Goal: Task Accomplishment & Management: Use online tool/utility

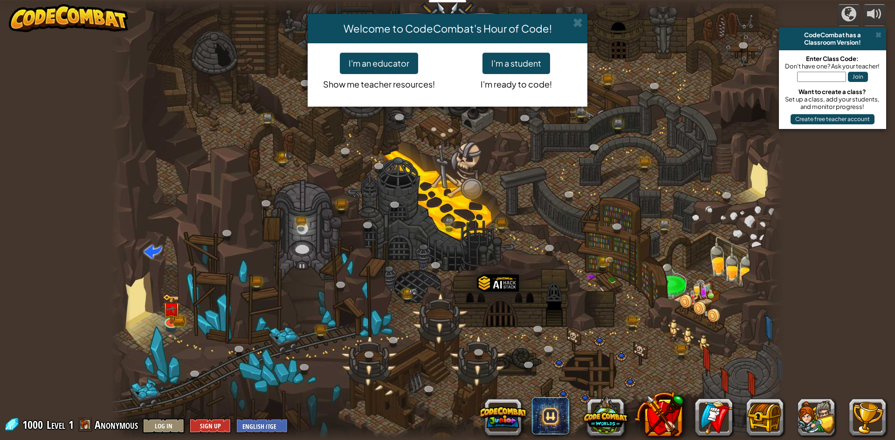
click at [174, 323] on div "Welcome to CodeCombat's Hour of Code! I'm an educator Show me teacher resources…" at bounding box center [447, 220] width 895 height 440
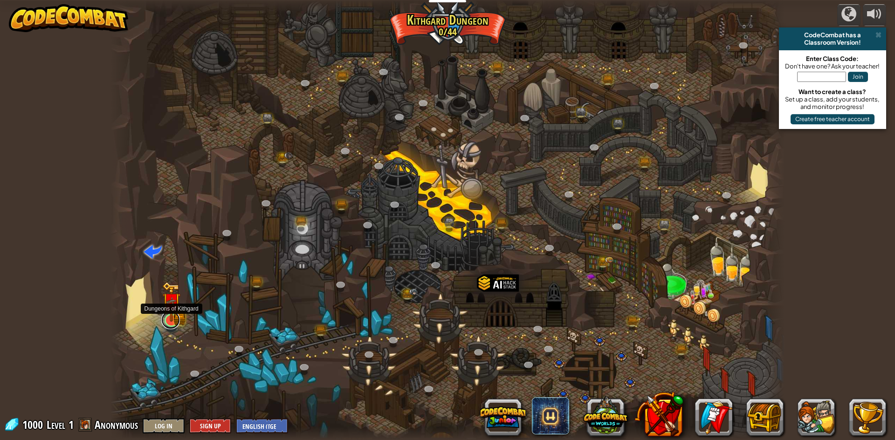
click at [174, 323] on link at bounding box center [170, 320] width 19 height 19
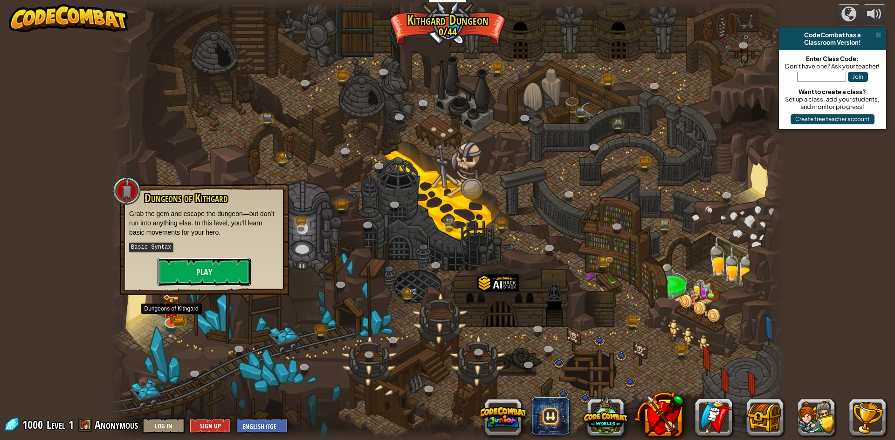
click at [212, 265] on button "Play" at bounding box center [204, 272] width 93 height 28
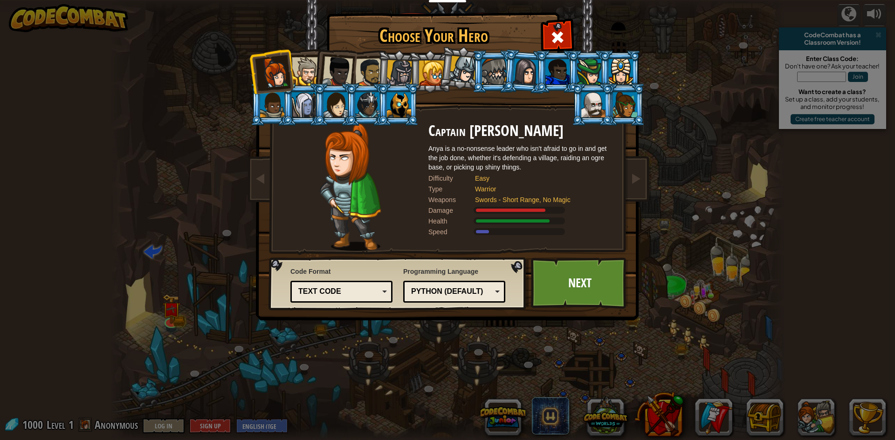
click at [400, 116] on div at bounding box center [399, 104] width 24 height 25
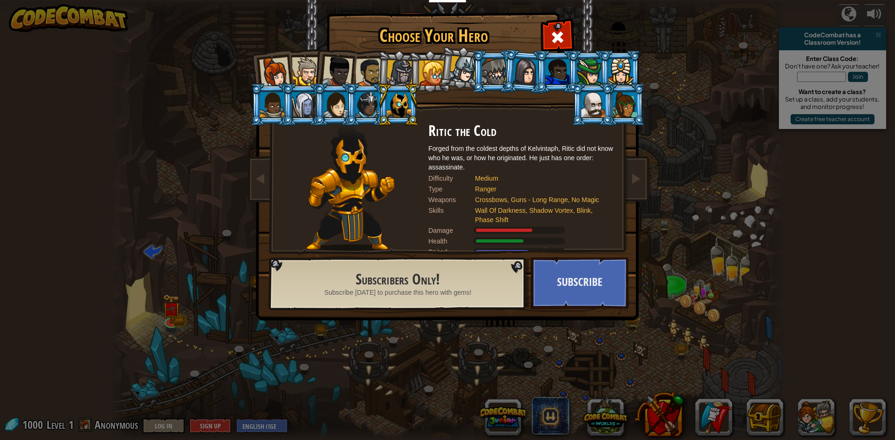
click at [400, 116] on div at bounding box center [399, 104] width 24 height 25
click at [381, 59] on li at bounding box center [398, 71] width 44 height 45
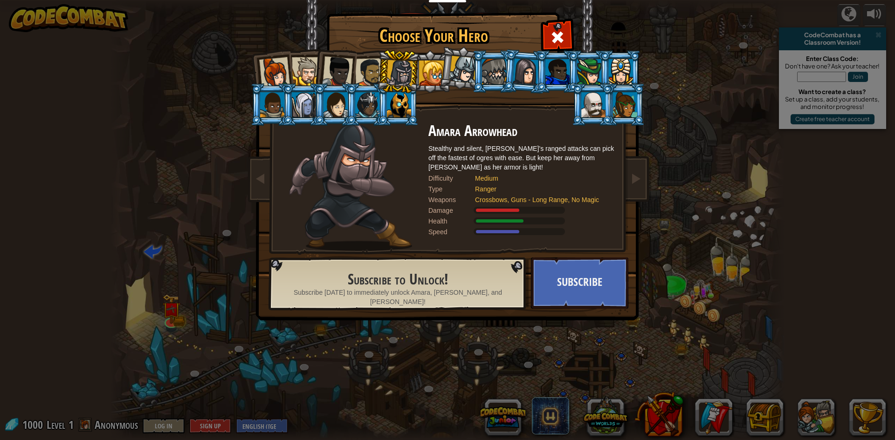
click at [426, 66] on div at bounding box center [431, 73] width 25 height 25
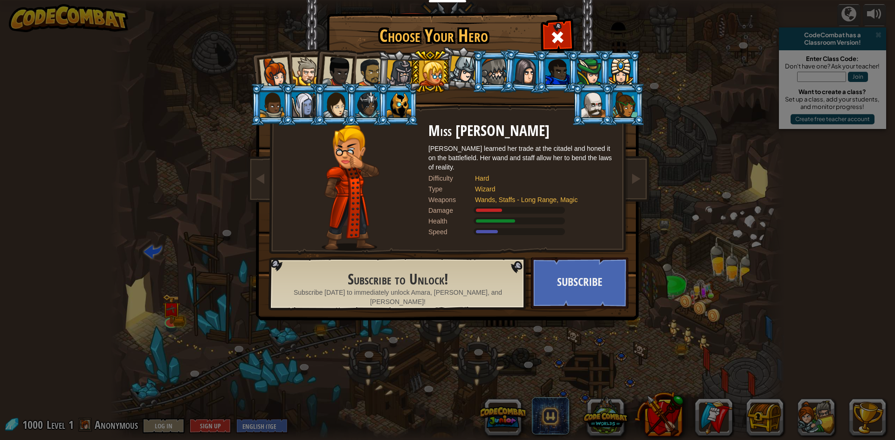
click at [411, 68] on li at bounding box center [430, 71] width 42 height 42
click at [394, 67] on div at bounding box center [399, 73] width 27 height 27
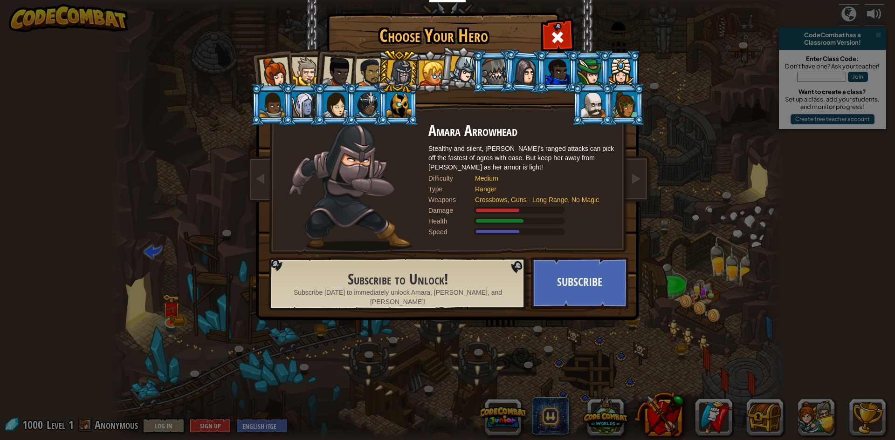
drag, startPoint x: 374, startPoint y: 62, endPoint x: 358, endPoint y: 62, distance: 15.4
click at [359, 62] on div at bounding box center [369, 72] width 29 height 29
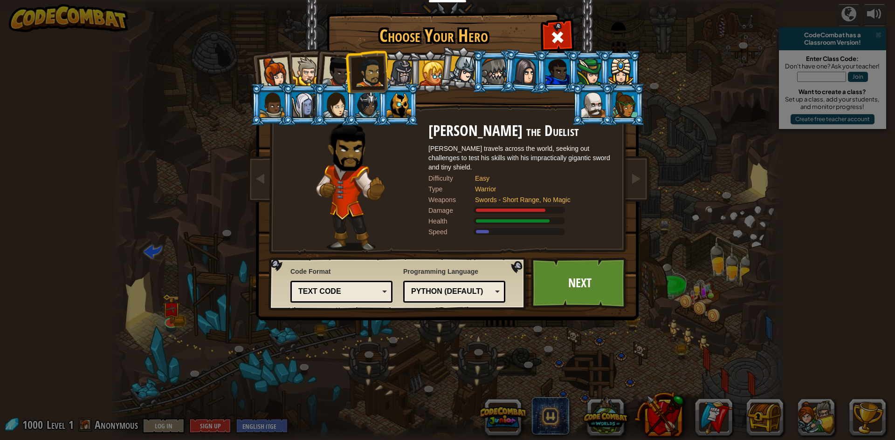
click at [327, 67] on div at bounding box center [337, 71] width 31 height 31
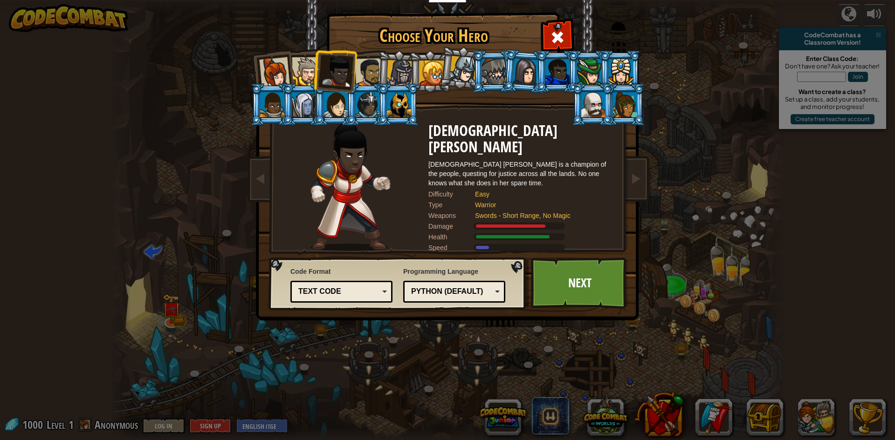
click at [310, 67] on div at bounding box center [306, 71] width 28 height 28
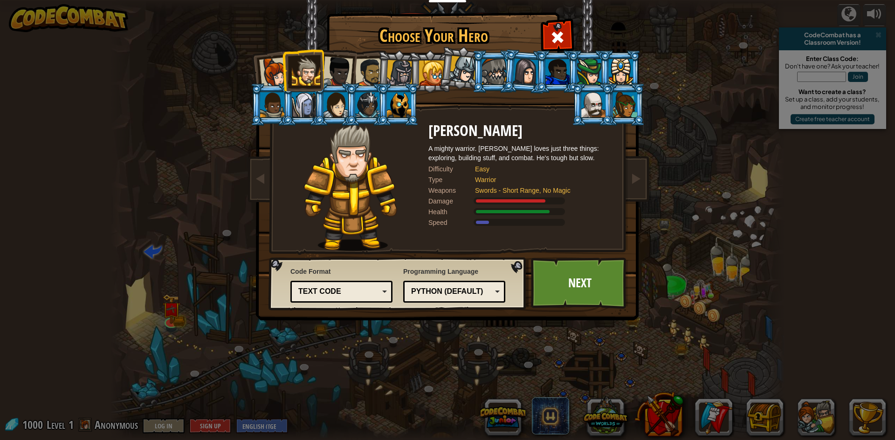
click at [336, 74] on div at bounding box center [337, 71] width 31 height 31
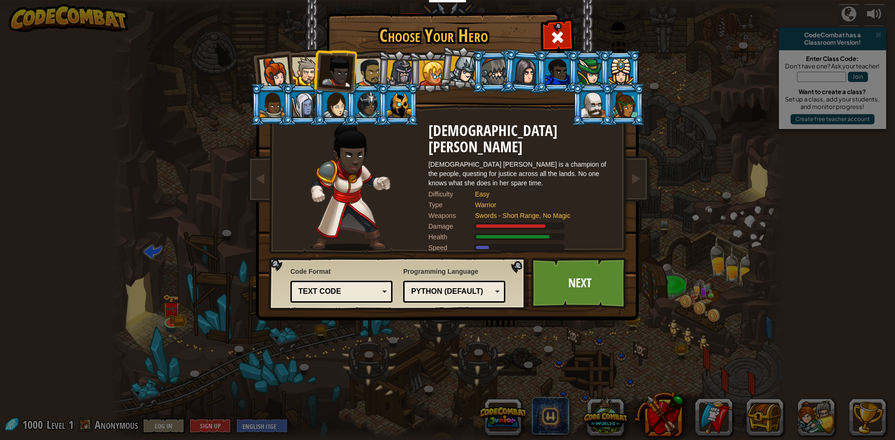
click at [316, 75] on li at bounding box center [335, 70] width 46 height 46
click at [583, 286] on link "Next" at bounding box center [579, 283] width 97 height 51
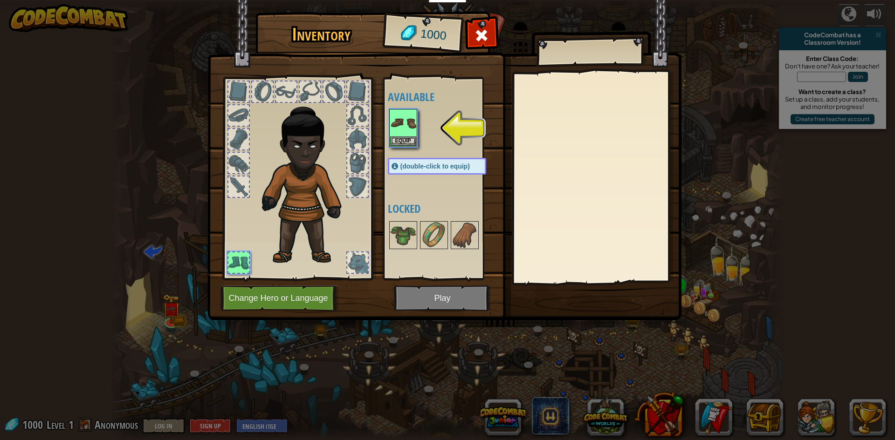
click at [249, 190] on div at bounding box center [238, 187] width 22 height 22
click at [398, 142] on button "Equip" at bounding box center [403, 141] width 26 height 10
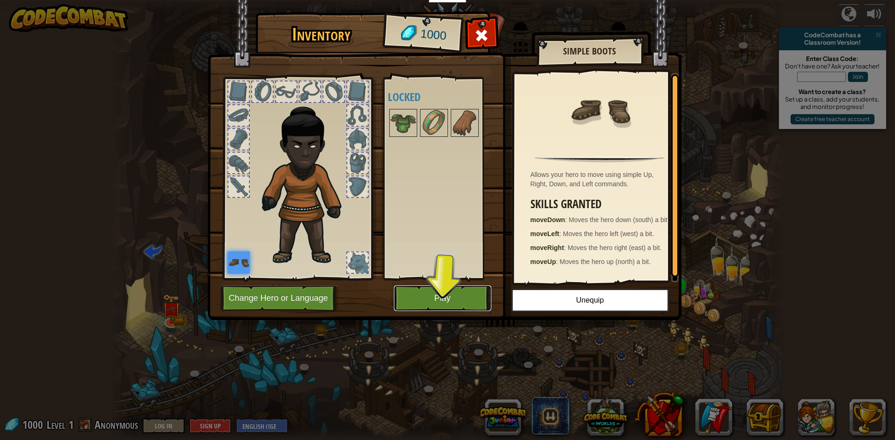
click at [419, 300] on button "Play" at bounding box center [442, 299] width 97 height 26
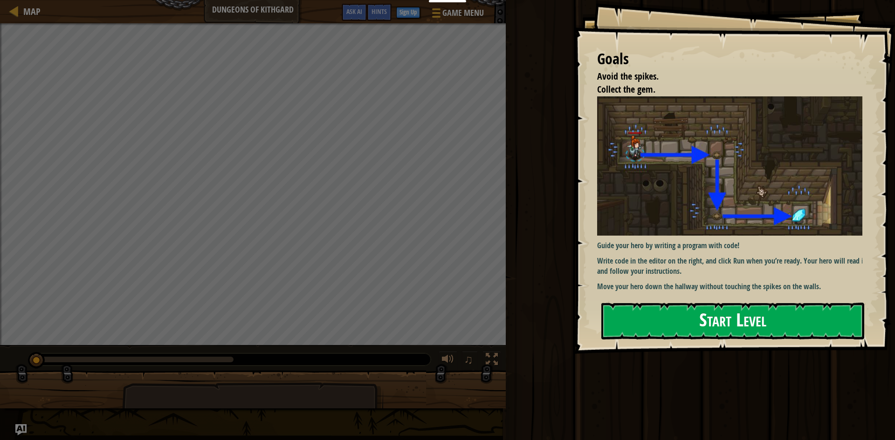
click at [747, 313] on button "Start Level" at bounding box center [732, 321] width 263 height 37
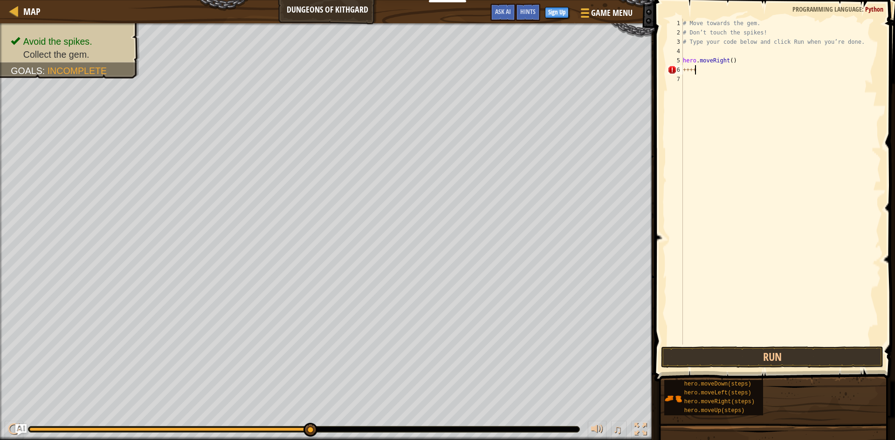
scroll to position [4, 0]
type textarea "+"
click at [826, 348] on button "Run" at bounding box center [772, 357] width 222 height 21
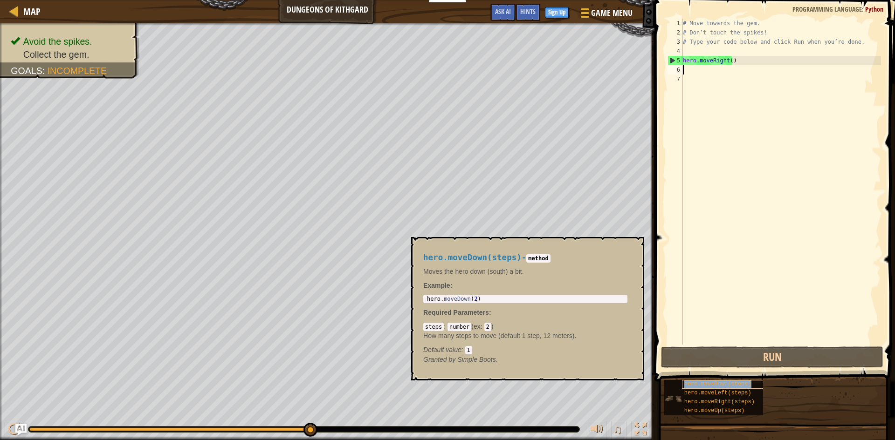
click at [720, 385] on span "hero.moveDown(steps)" at bounding box center [717, 384] width 67 height 7
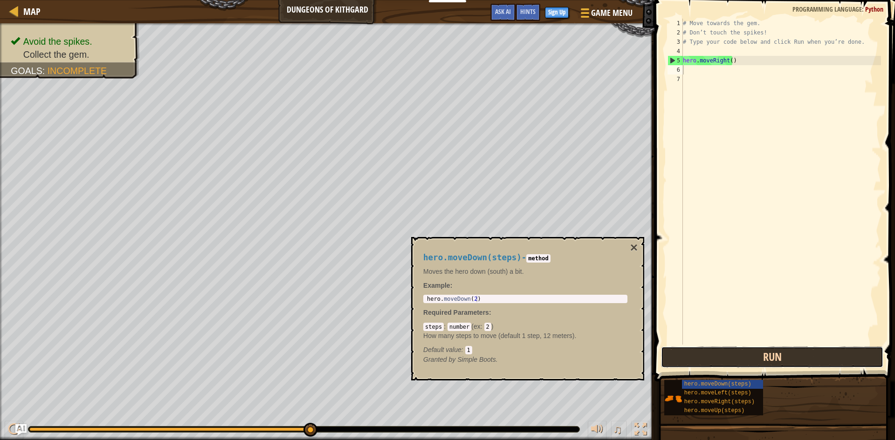
click at [741, 356] on button "Run" at bounding box center [772, 357] width 222 height 21
click at [696, 74] on div "# Move towards the gem. # Don’t touch the spikes! # Type your code below and cl…" at bounding box center [781, 191] width 200 height 345
click at [881, 404] on div "hero.moveDown(steps) hero.moveLeft(steps) hero.moveRight(steps) hero.moveUp(ste…" at bounding box center [776, 398] width 225 height 36
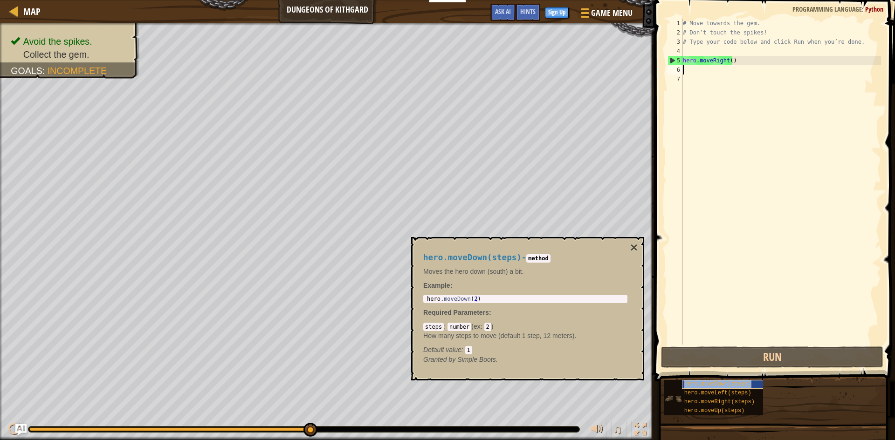
click at [685, 384] on span "hero.moveDown(steps)" at bounding box center [717, 384] width 67 height 7
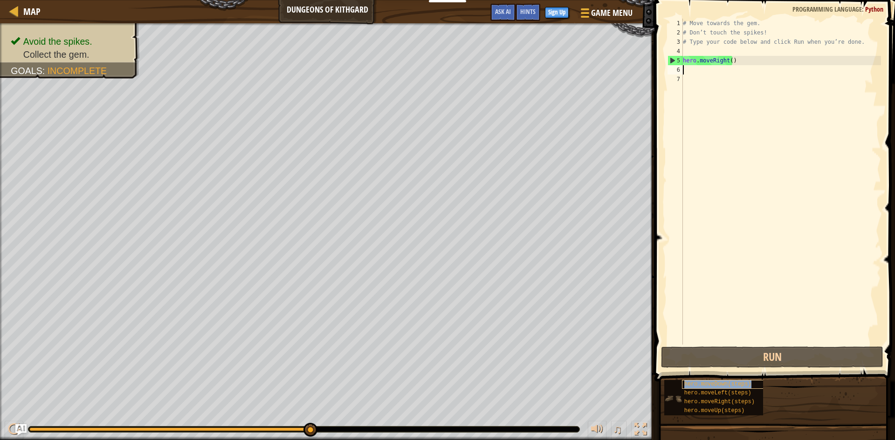
click at [685, 384] on span "hero.moveDown(steps)" at bounding box center [717, 384] width 67 height 7
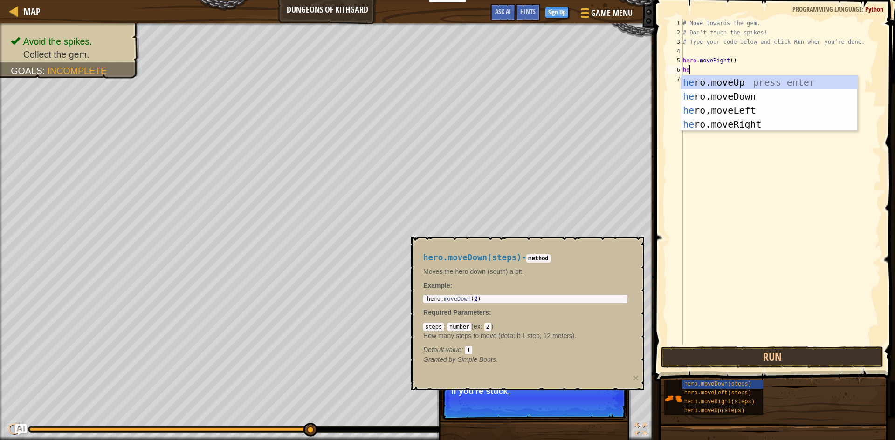
scroll to position [4, 0]
type textarea "he"
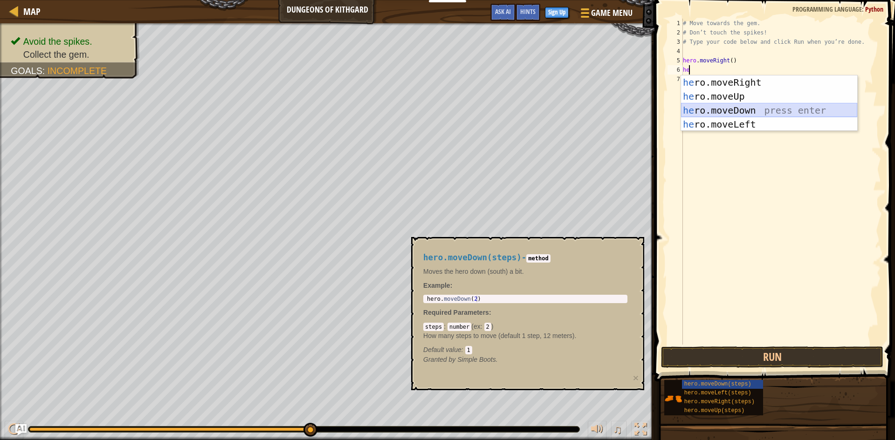
click at [744, 113] on div "he ro.moveRight press enter he ro.moveUp press enter he ro.moveDown press enter…" at bounding box center [769, 117] width 176 height 84
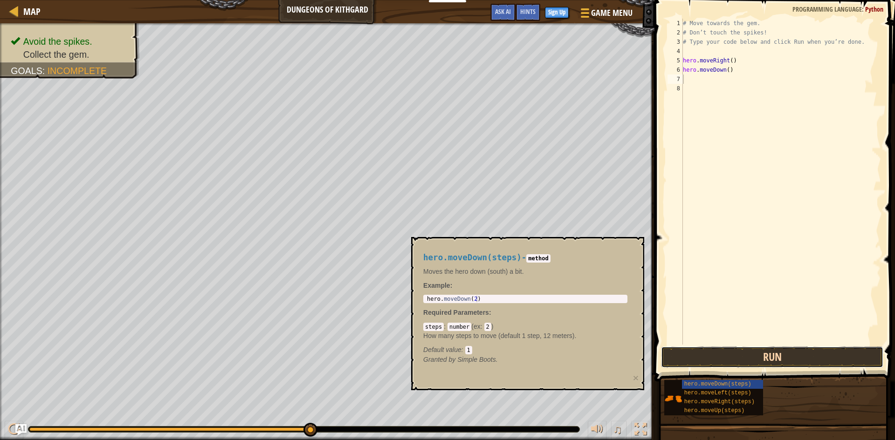
click at [788, 359] on button "Run" at bounding box center [772, 357] width 222 height 21
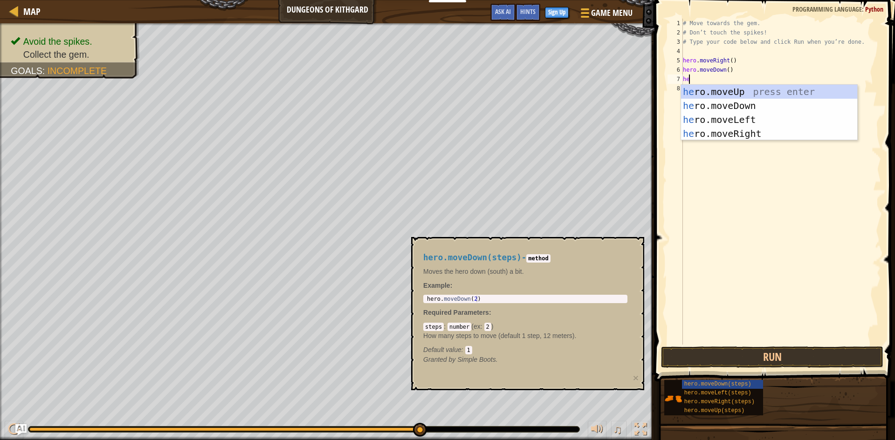
scroll to position [4, 0]
type textarea "hero"
click at [761, 130] on div "hero .moveUp press enter hero .moveDown press enter hero .moveLeft press enter …" at bounding box center [769, 127] width 176 height 84
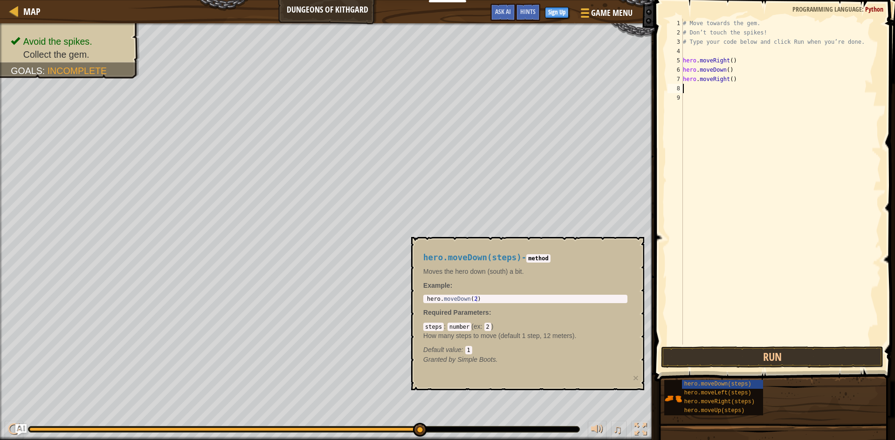
scroll to position [4, 0]
click at [717, 352] on button "Run" at bounding box center [772, 357] width 222 height 21
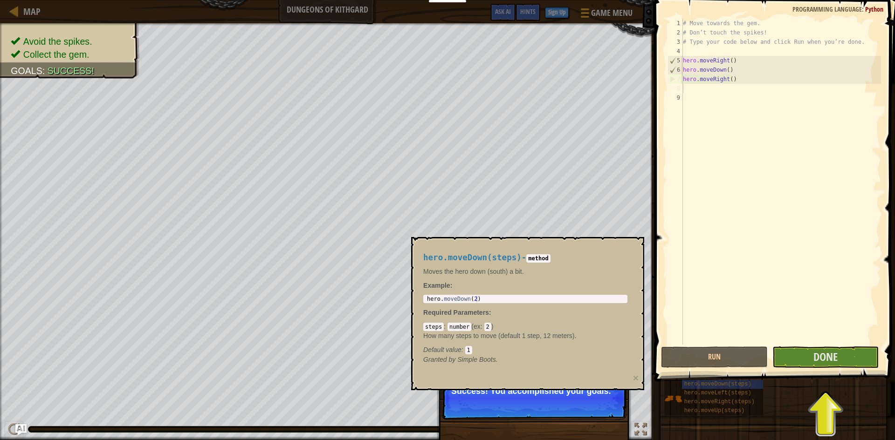
click at [624, 411] on p "Success! You accomplished your goals." at bounding box center [533, 398] width 185 height 43
drag, startPoint x: 625, startPoint y: 409, endPoint x: 631, endPoint y: 404, distance: 7.6
click at [631, 405] on div "Success! You accomplished your goals. Click" at bounding box center [534, 446] width 194 height 138
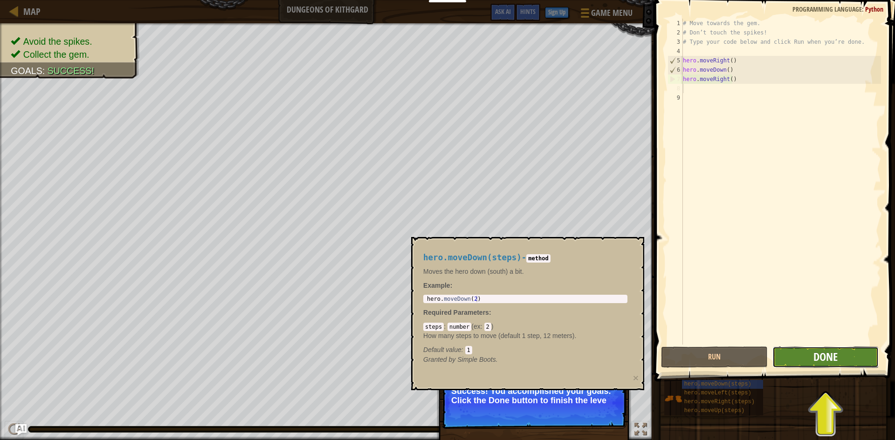
drag, startPoint x: 816, startPoint y: 350, endPoint x: 819, endPoint y: 359, distance: 9.4
click at [819, 359] on span "Done" at bounding box center [825, 357] width 24 height 15
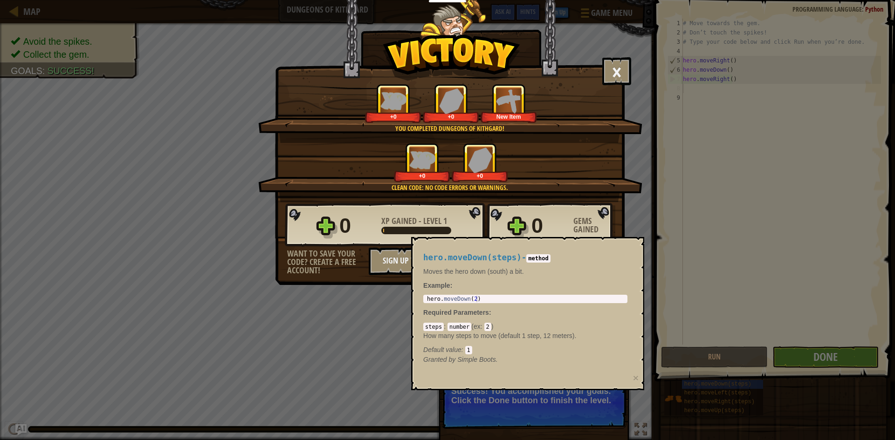
drag, startPoint x: 619, startPoint y: 243, endPoint x: 632, endPoint y: 240, distance: 14.0
click at [626, 241] on div "hero.moveDown(steps) - method Moves the hero down (south) a bit. Example : 1 he…" at bounding box center [527, 313] width 233 height 153
drag, startPoint x: 636, startPoint y: 239, endPoint x: 641, endPoint y: 240, distance: 5.2
click at [637, 239] on div "hero.moveDown(steps) - method Moves the hero down (south) a bit. Example : 1 he…" at bounding box center [527, 313] width 233 height 153
click at [641, 240] on div "hero.moveDown(steps) - method Moves the hero down (south) a bit. Example : 1 he…" at bounding box center [527, 313] width 233 height 153
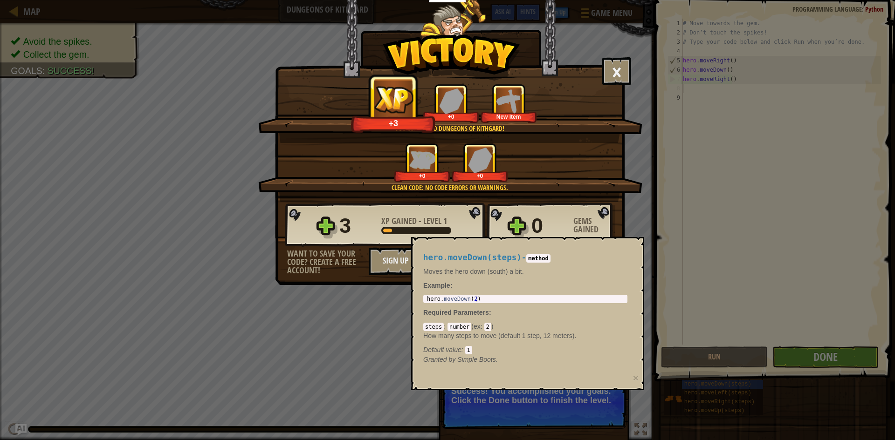
click at [642, 240] on div "hero.moveDown(steps) - method Moves the hero down (south) a bit. Example : 1 he…" at bounding box center [527, 313] width 233 height 153
click at [643, 240] on div "hero.moveDown(steps) - method Moves the hero down (south) a bit. Example : 1 he…" at bounding box center [527, 313] width 233 height 153
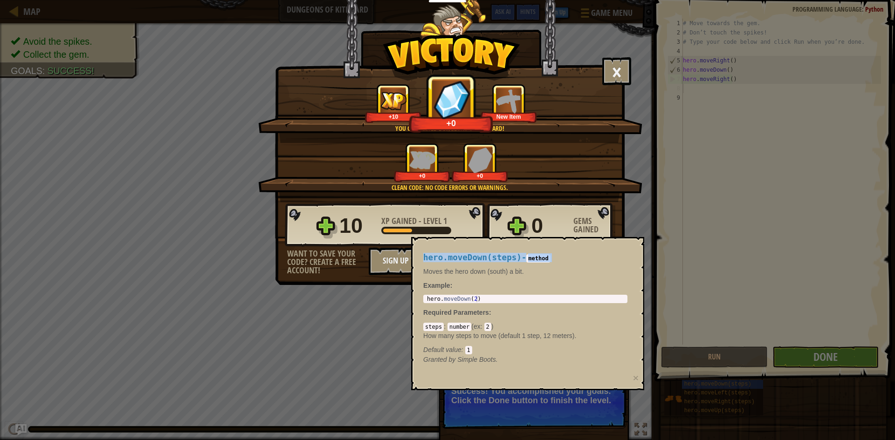
click at [644, 240] on div "hero.moveDown(steps) - method Moves the hero down (south) a bit. Example : 1 he…" at bounding box center [527, 313] width 233 height 153
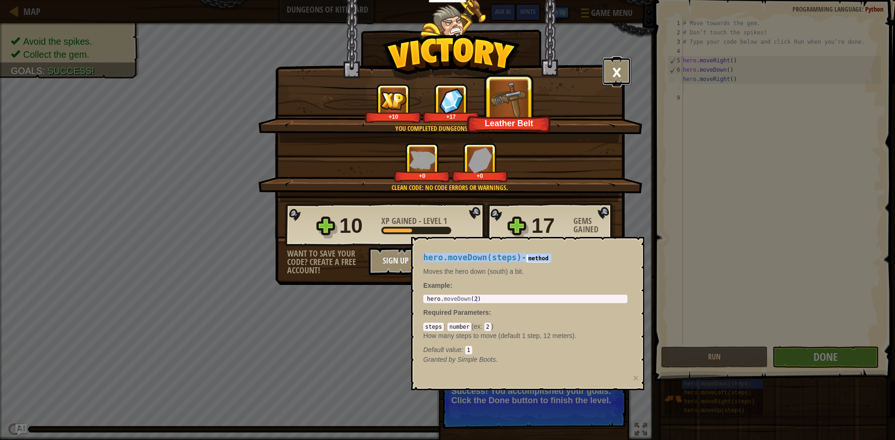
click at [621, 59] on button "×" at bounding box center [616, 71] width 29 height 28
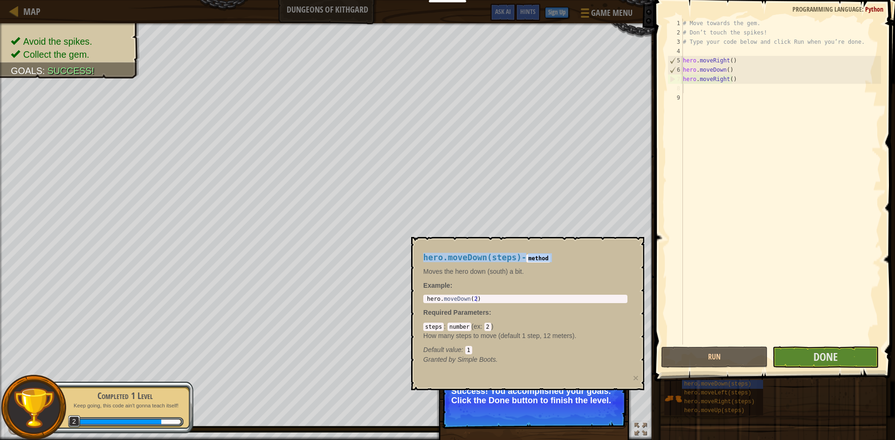
drag, startPoint x: 877, startPoint y: 438, endPoint x: 878, endPoint y: 447, distance: 9.4
click at [878, 9] on html "Educators Create Free Account School & District Solutions Teacher Toolkit Previ…" at bounding box center [447, 4] width 895 height 9
click at [619, 397] on div "Avoid the spikes. Collect the gem. Goals : Success! ♫ [PERSON_NAME] 11 x: 30 y:…" at bounding box center [447, 231] width 895 height 417
click at [607, 393] on p "Success! You accomplished your goals. Click the Done button to finish the level." at bounding box center [533, 396] width 165 height 19
click at [600, 392] on p "Success! You accomplished your goals. Click the Done button to finish the level." at bounding box center [533, 396] width 165 height 19
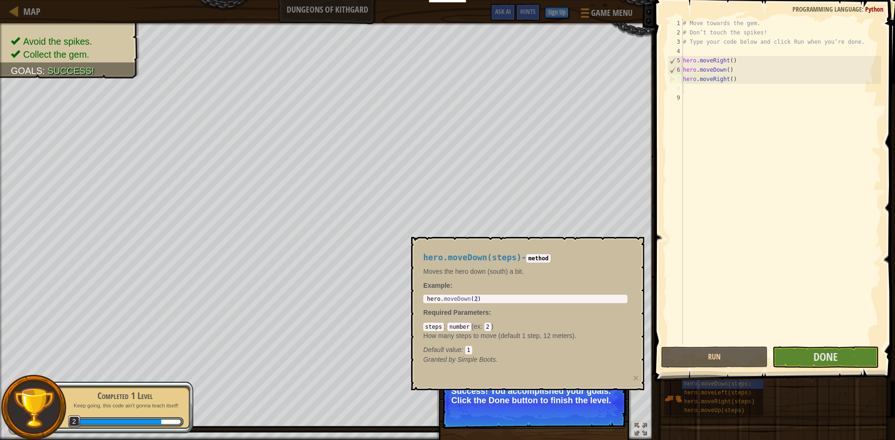
drag, startPoint x: 597, startPoint y: 389, endPoint x: 578, endPoint y: 343, distance: 49.9
click at [594, 381] on div "hero.moveDown(steps) - method Moves the hero down (south) a bit. Example : 1 he…" at bounding box center [527, 313] width 233 height 153
drag, startPoint x: 578, startPoint y: 343, endPoint x: 571, endPoint y: 318, distance: 25.7
click at [577, 327] on div "steps : number ( ex : 2 ) How many steps to move (default 1 step, 12 meters). D…" at bounding box center [525, 338] width 204 height 33
click at [615, 9] on body "Educators Create Free Account School & District Solutions Teacher Toolkit Previ…" at bounding box center [447, 4] width 895 height 9
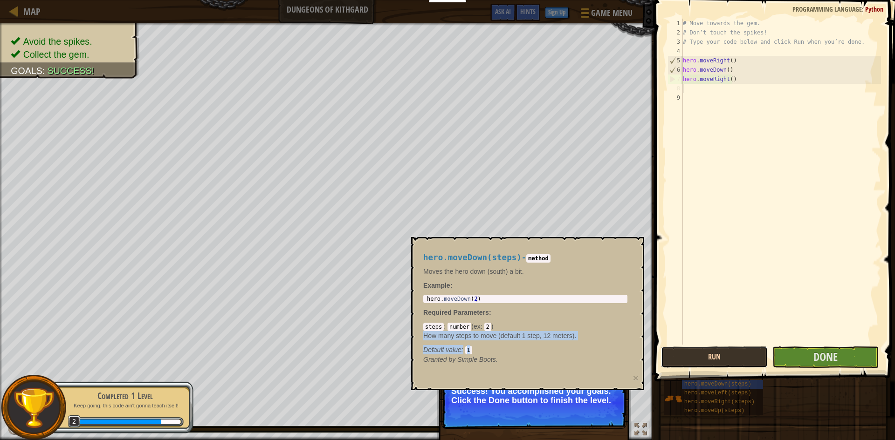
drag, startPoint x: 731, startPoint y: 365, endPoint x: 736, endPoint y: 363, distance: 5.2
click at [736, 363] on button "Run" at bounding box center [714, 357] width 107 height 21
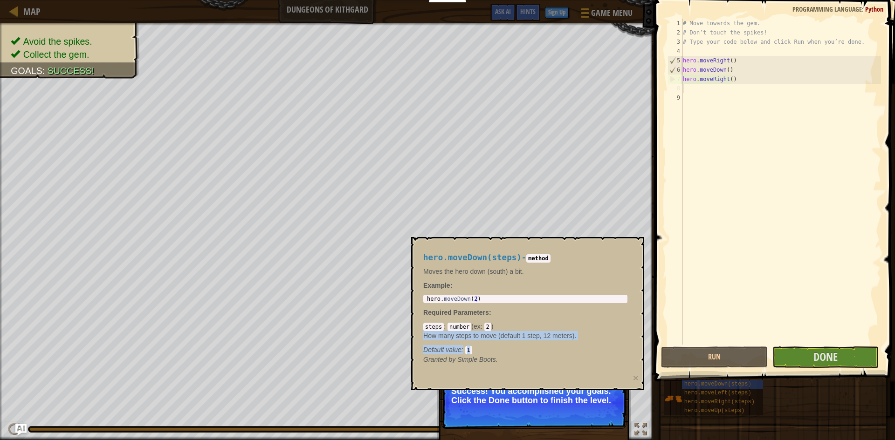
click at [766, 402] on div "hero.moveDown(steps) hero.moveLeft(steps) hero.moveRight(steps) hero.moveUp(ste…" at bounding box center [776, 398] width 225 height 36
type textarea "hero.moveDown(2)"
click at [528, 300] on div "hero . moveDown ( 2 )" at bounding box center [525, 306] width 200 height 20
click at [638, 350] on div "hero.moveDown(steps) - method Moves the hero down (south) a bit. Example : hero…" at bounding box center [527, 313] width 233 height 153
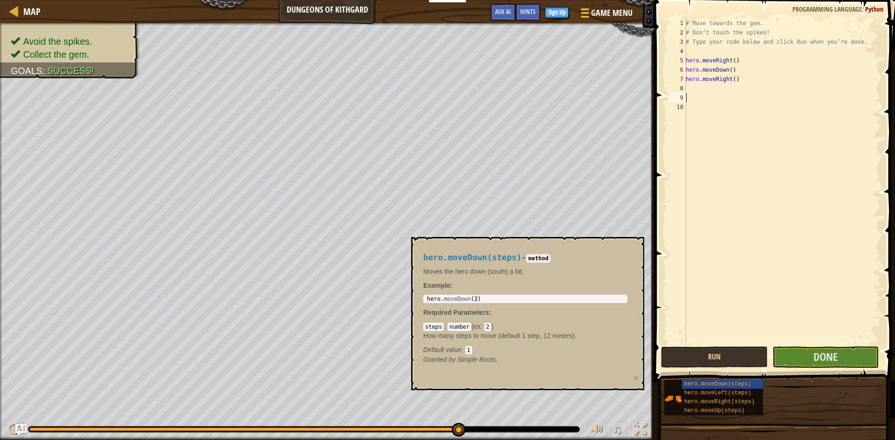
click at [288, 9] on html "Educators Create Free Account School & District Solutions Teacher Toolkit Previ…" at bounding box center [447, 4] width 895 height 9
click at [792, 365] on button "Done" at bounding box center [825, 357] width 107 height 21
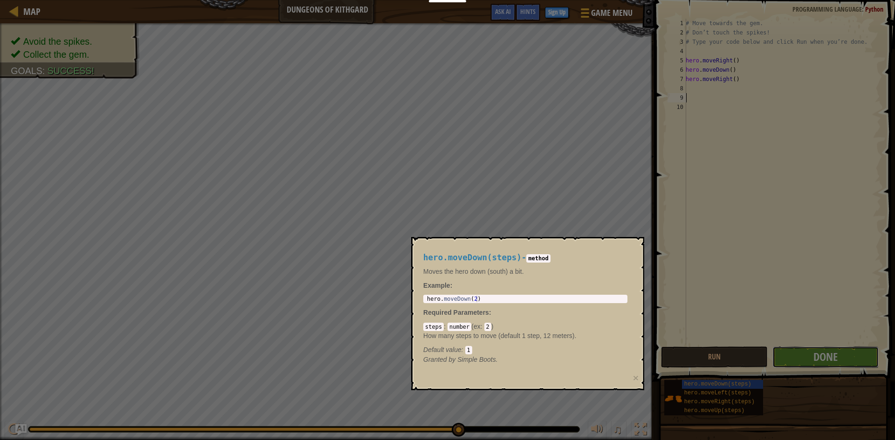
click at [792, 10] on body "Educators Create Free Account School & District Solutions Teacher Toolkit Previ…" at bounding box center [447, 5] width 895 height 10
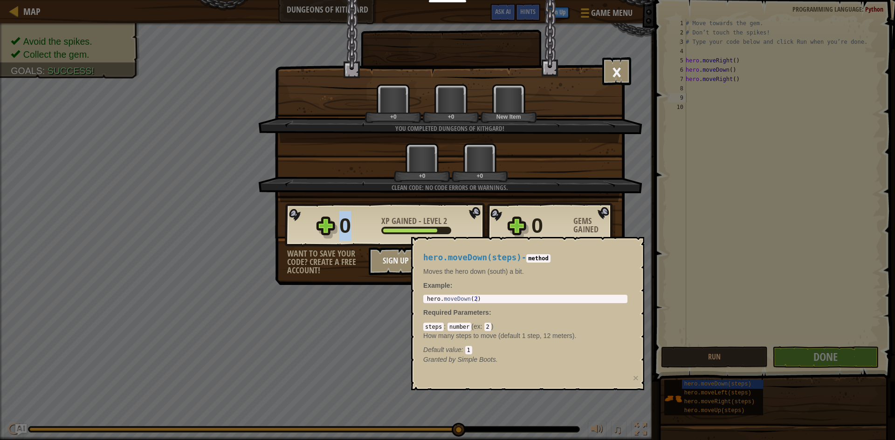
click at [793, 365] on div "× Well done, hero. You’re building the strength to escape [PERSON_NAME]. How fu…" at bounding box center [447, 220] width 895 height 440
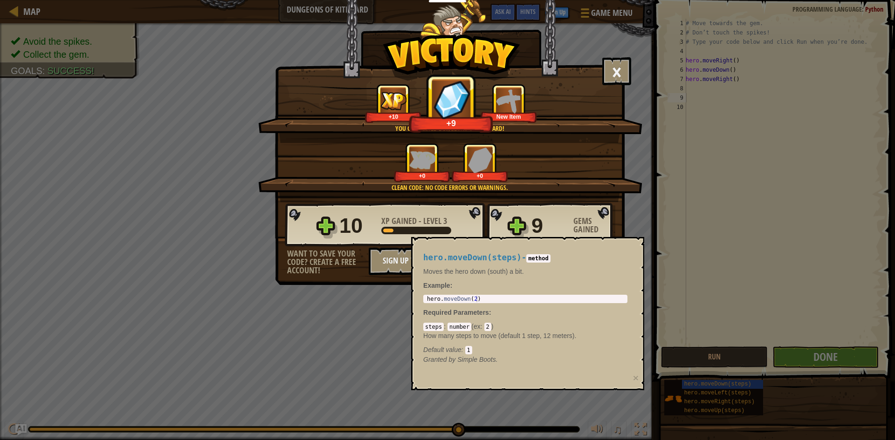
click at [641, 260] on div "hero.moveDown(steps) - method Moves the hero down (south) a bit. Example : hero…" at bounding box center [527, 313] width 233 height 153
click at [647, 258] on div "× Well done, hero. You’re building the strength to escape [PERSON_NAME]. How fu…" at bounding box center [447, 220] width 895 height 440
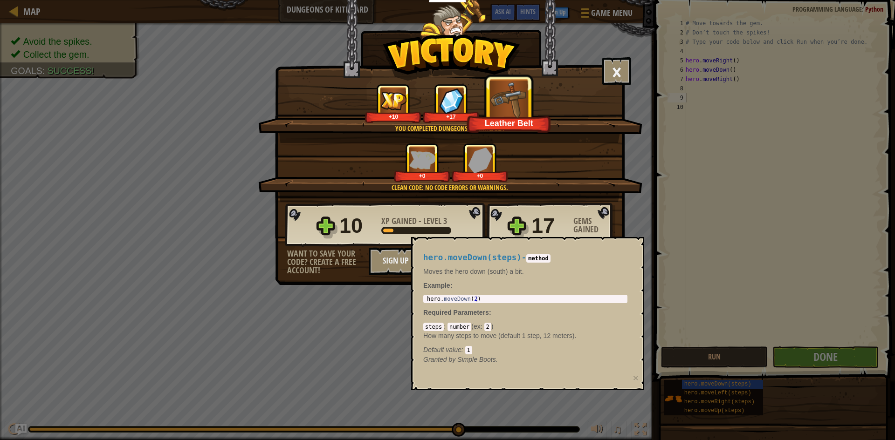
click at [761, 226] on div "× Well done, hero. You’re building the strength to escape [PERSON_NAME]. How fu…" at bounding box center [447, 220] width 895 height 440
click at [764, 226] on div "× Well done, hero. You’re building the strength to escape [PERSON_NAME]. How fu…" at bounding box center [447, 220] width 895 height 440
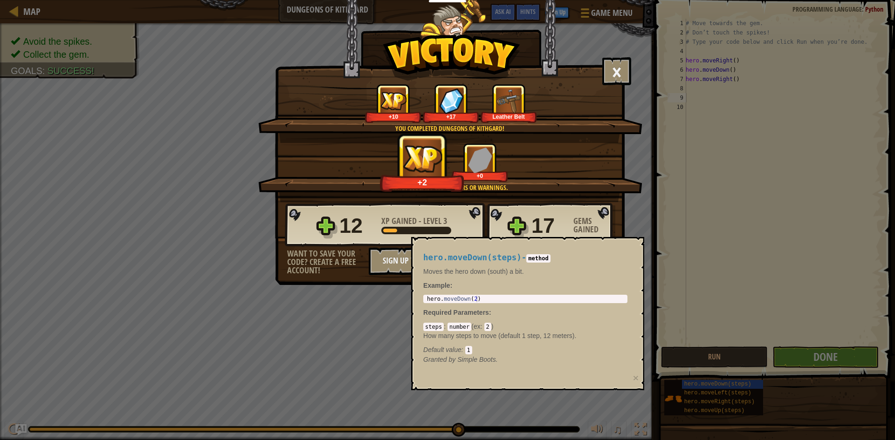
click at [764, 226] on div "× Well done, hero. You’re building the strength to escape [PERSON_NAME]. How fu…" at bounding box center [447, 220] width 895 height 440
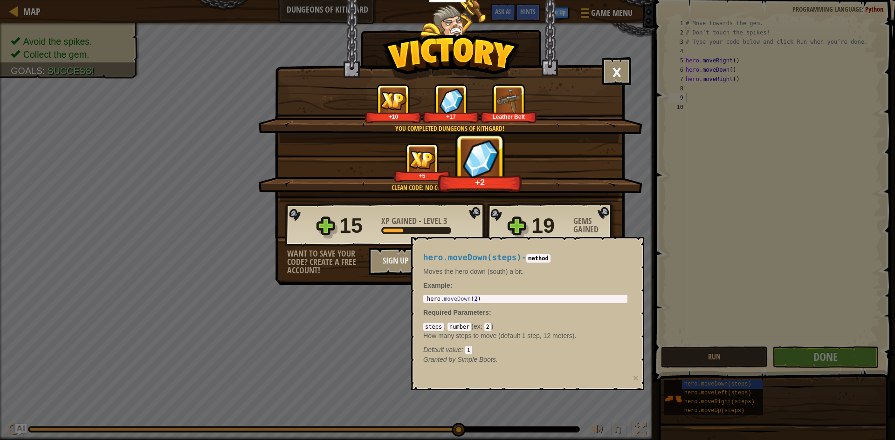
click at [764, 227] on div "× Well done, hero. You’re building the strength to escape [PERSON_NAME]. How fu…" at bounding box center [447, 220] width 895 height 440
click at [767, 227] on div "× Well done, hero. You’re building the strength to escape [PERSON_NAME]. How fu…" at bounding box center [447, 220] width 895 height 440
drag, startPoint x: 768, startPoint y: 227, endPoint x: 776, endPoint y: 234, distance: 11.3
click at [776, 236] on div "× Well done, hero. You’re building the strength to escape [PERSON_NAME]. How fu…" at bounding box center [447, 220] width 895 height 440
click at [778, 244] on div "× Well done, hero. You’re building the strength to escape [PERSON_NAME]. How fu…" at bounding box center [447, 220] width 895 height 440
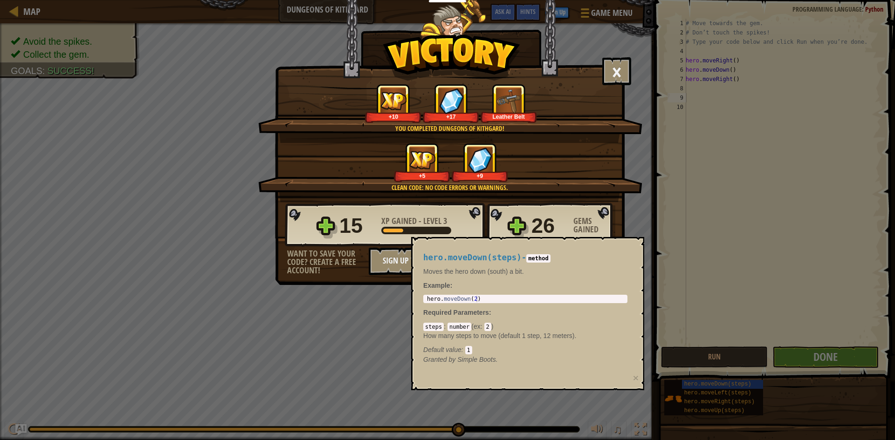
drag, startPoint x: 778, startPoint y: 244, endPoint x: 814, endPoint y: 433, distance: 193.0
click at [814, 433] on div "× Well done, hero. You’re building the strength to escape [PERSON_NAME]. How fu…" at bounding box center [447, 220] width 895 height 440
drag, startPoint x: 828, startPoint y: 426, endPoint x: 834, endPoint y: 432, distance: 8.6
click at [833, 432] on div "× Well done, hero. You’re building the strength to escape [PERSON_NAME]. How fu…" at bounding box center [447, 220] width 895 height 440
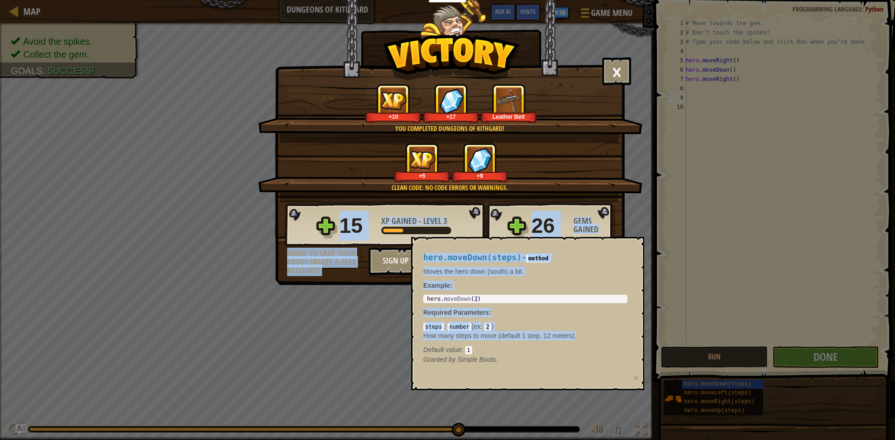
drag, startPoint x: 420, startPoint y: 341, endPoint x: 650, endPoint y: 218, distance: 260.6
click at [650, 10] on body "Educators Create Free Account School & District Solutions Teacher Toolkit Previ…" at bounding box center [447, 5] width 895 height 10
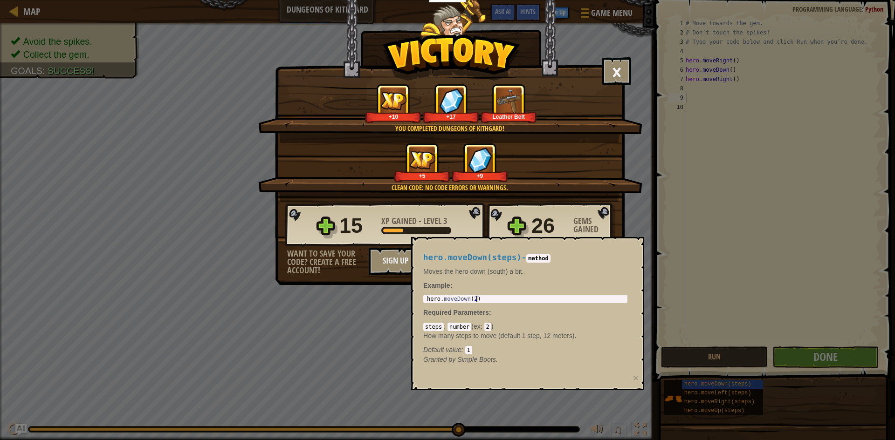
drag, startPoint x: 482, startPoint y: 298, endPoint x: 410, endPoint y: 304, distance: 72.1
click at [410, 10] on body "Educators Create Free Account School & District Solutions Teacher Toolkit Previ…" at bounding box center [447, 5] width 895 height 10
drag, startPoint x: 472, startPoint y: 299, endPoint x: 408, endPoint y: 307, distance: 64.3
click at [408, 10] on body "Educators Create Free Account School & District Solutions Teacher Toolkit Previ…" at bounding box center [447, 5] width 895 height 10
click at [638, 381] on button "×" at bounding box center [636, 378] width 6 height 10
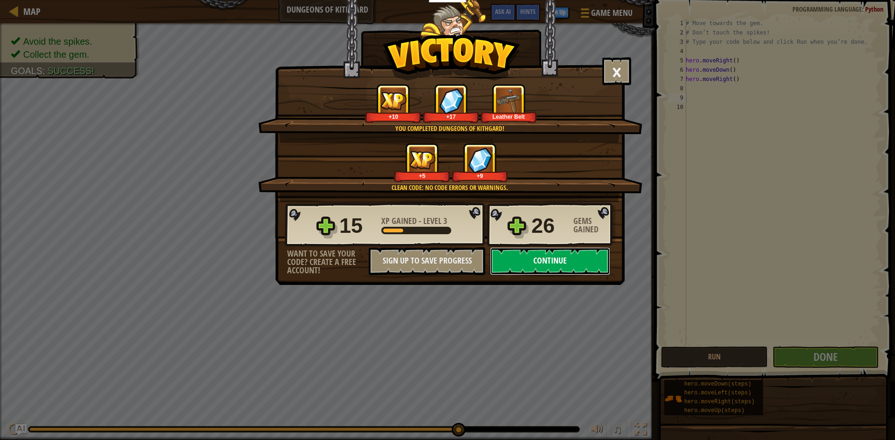
click at [522, 260] on button "Continue" at bounding box center [550, 261] width 120 height 28
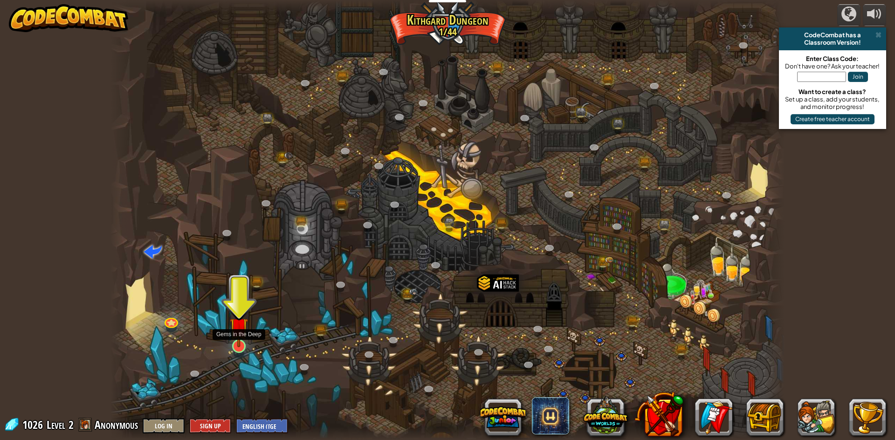
click at [239, 344] on img at bounding box center [239, 326] width 18 height 41
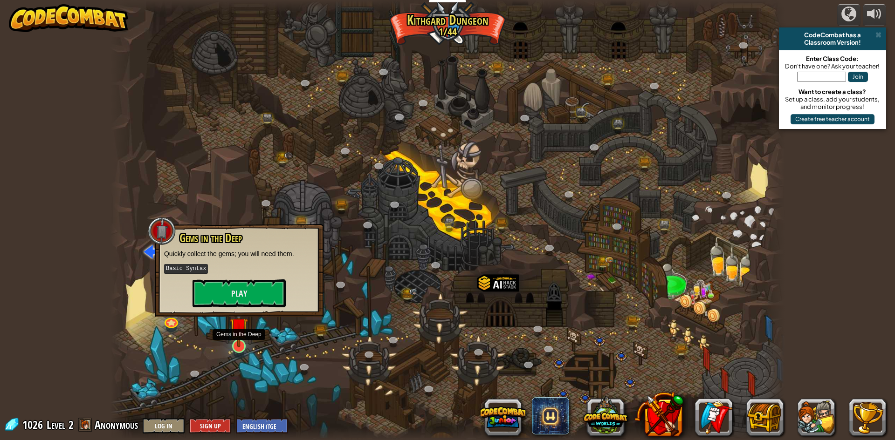
click at [239, 344] on img at bounding box center [239, 326] width 18 height 41
click at [240, 295] on button "Play" at bounding box center [238, 294] width 93 height 28
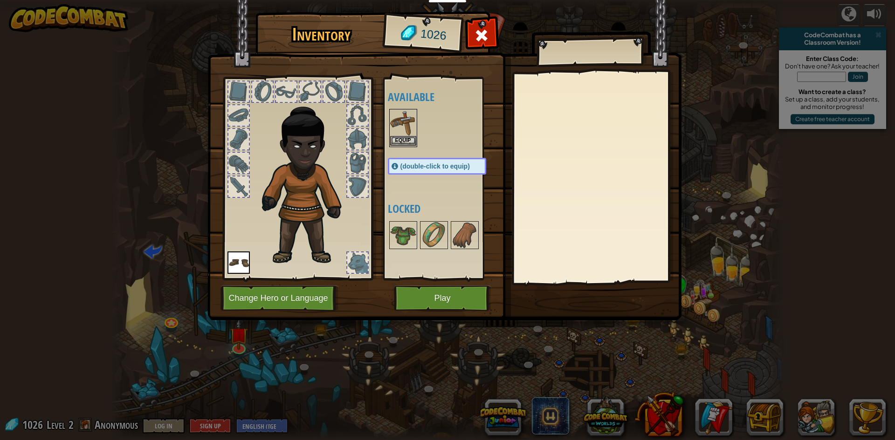
click at [406, 136] on div "Equip" at bounding box center [403, 128] width 28 height 38
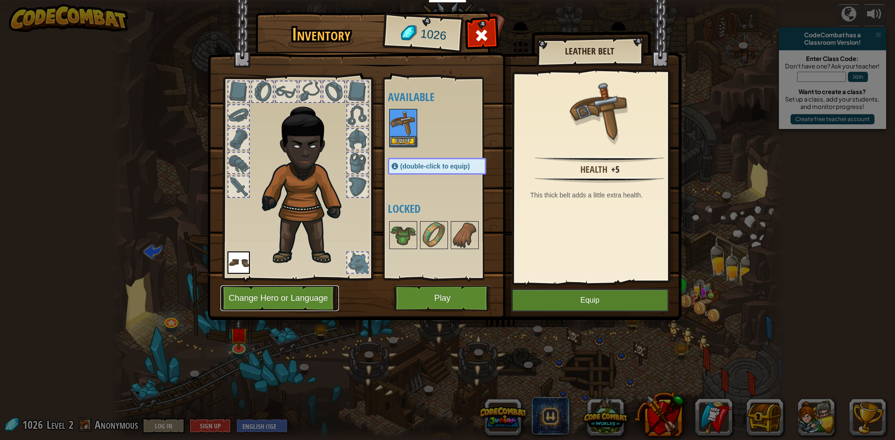
click at [308, 296] on button "Change Hero or Language" at bounding box center [279, 299] width 118 height 26
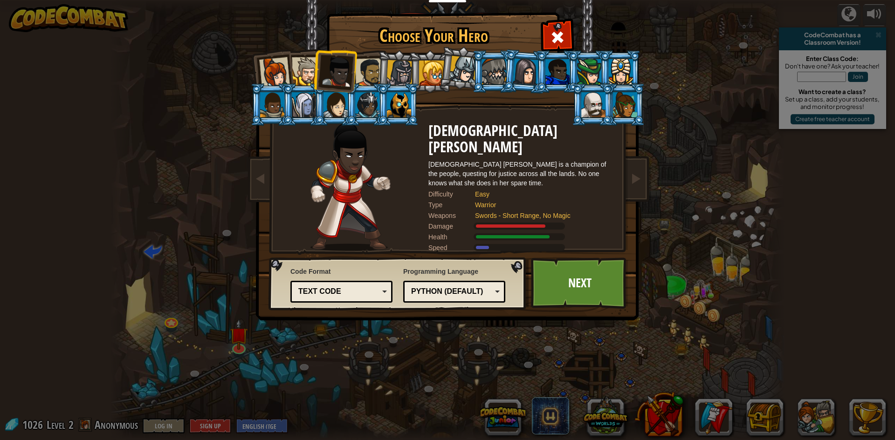
click at [370, 79] on div at bounding box center [369, 72] width 29 height 29
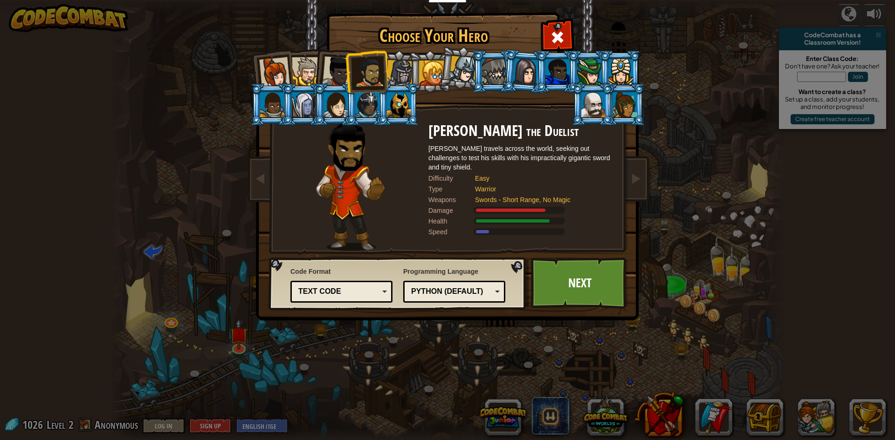
click at [305, 81] on div at bounding box center [306, 71] width 28 height 28
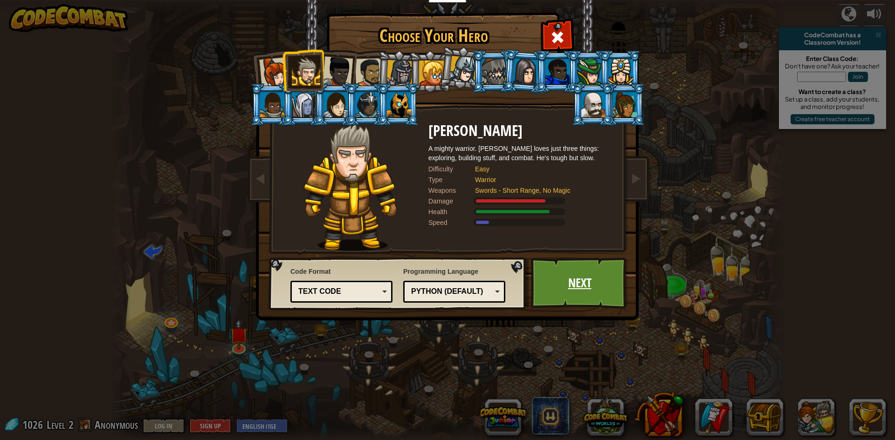
click at [582, 289] on link "Next" at bounding box center [579, 283] width 97 height 51
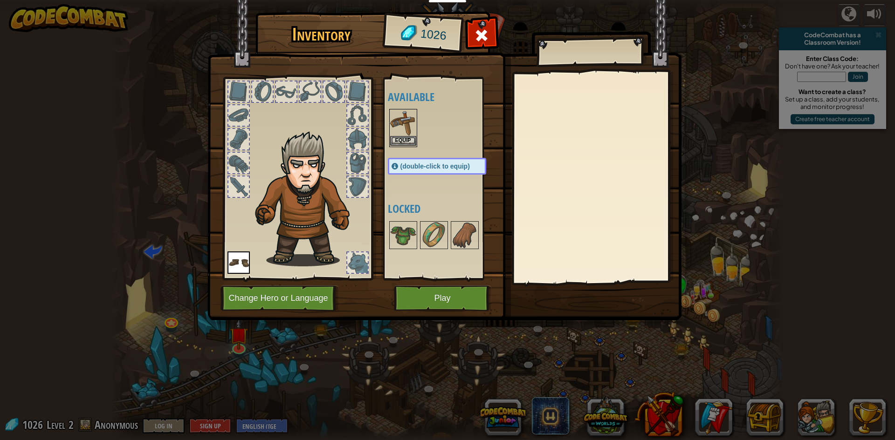
click at [404, 134] on img at bounding box center [403, 123] width 26 height 26
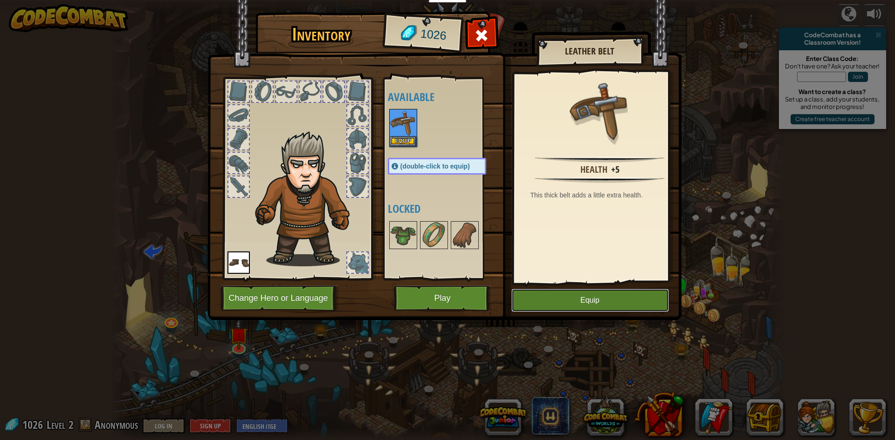
click at [600, 301] on button "Equip" at bounding box center [590, 300] width 158 height 23
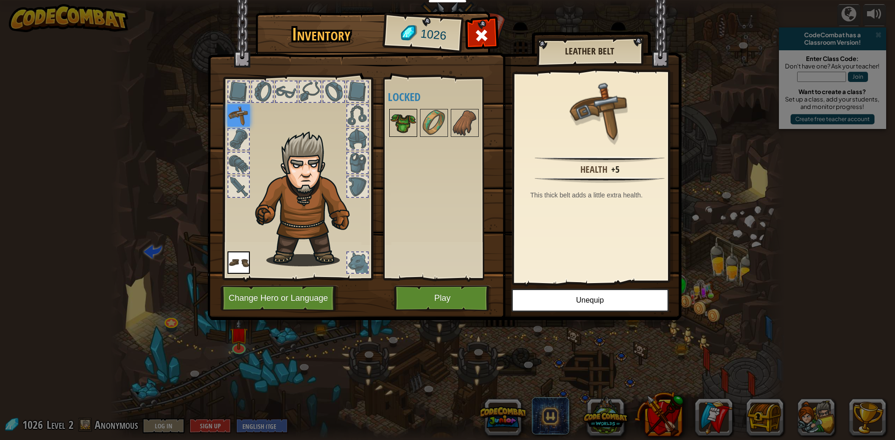
click at [407, 132] on img at bounding box center [403, 123] width 26 height 26
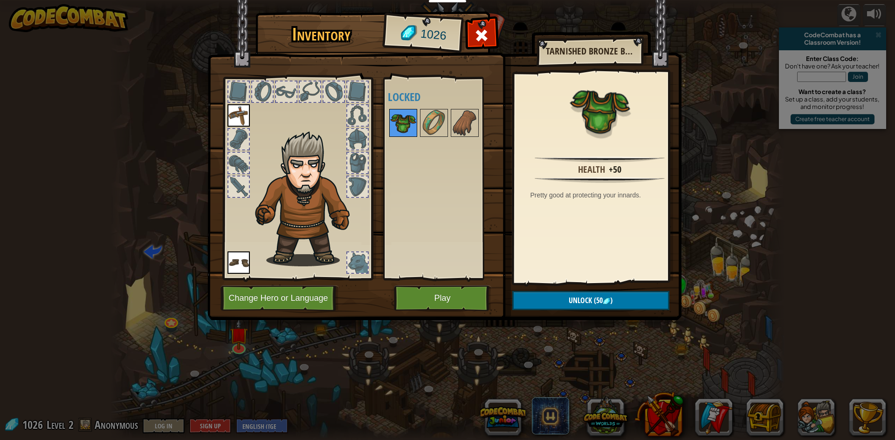
click at [407, 132] on img at bounding box center [403, 123] width 26 height 26
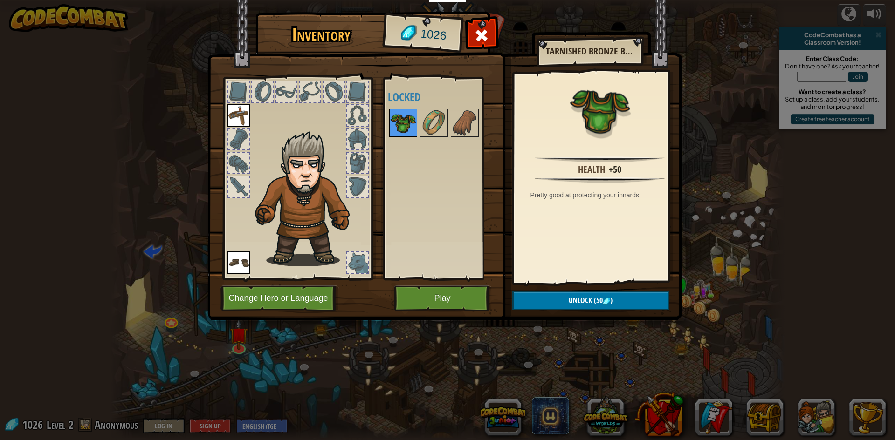
click at [407, 132] on img at bounding box center [403, 123] width 26 height 26
click at [559, 292] on button "Unlock (50 )" at bounding box center [590, 300] width 157 height 19
click at [438, 128] on img at bounding box center [434, 123] width 26 height 26
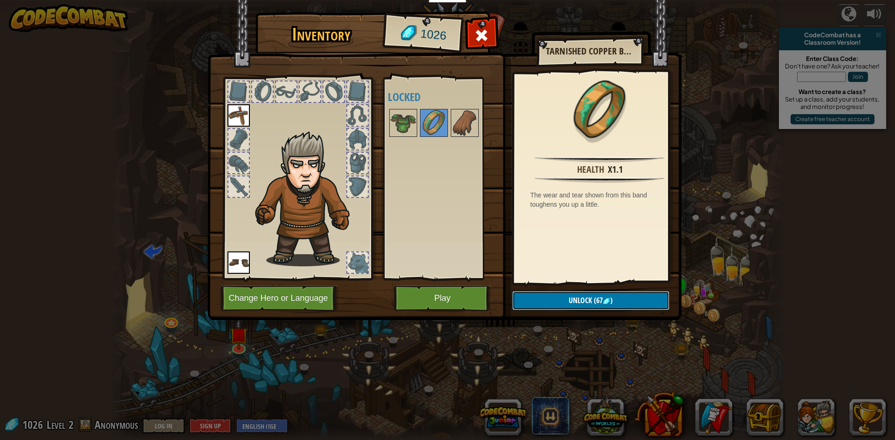
click at [590, 297] on span "Unlock" at bounding box center [580, 300] width 23 height 10
click at [460, 130] on img at bounding box center [465, 123] width 26 height 26
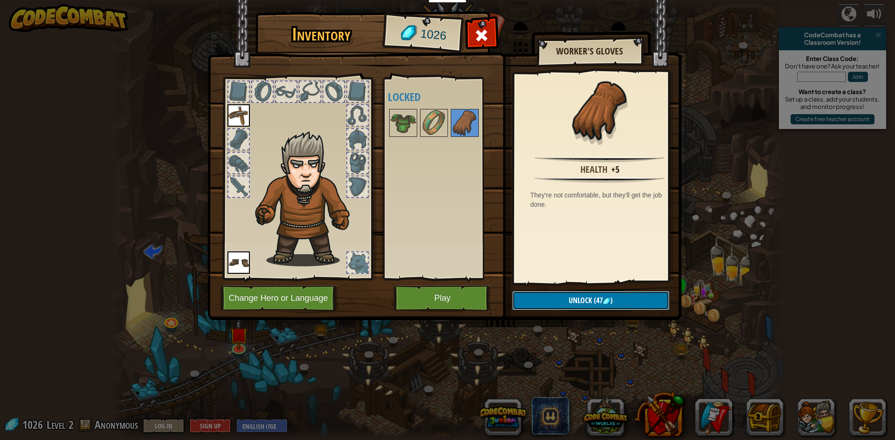
drag, startPoint x: 643, startPoint y: 301, endPoint x: 577, endPoint y: 249, distance: 84.3
click at [642, 300] on button "Unlock (47 )" at bounding box center [590, 300] width 157 height 19
click at [630, 295] on button "Confirm" at bounding box center [590, 300] width 157 height 19
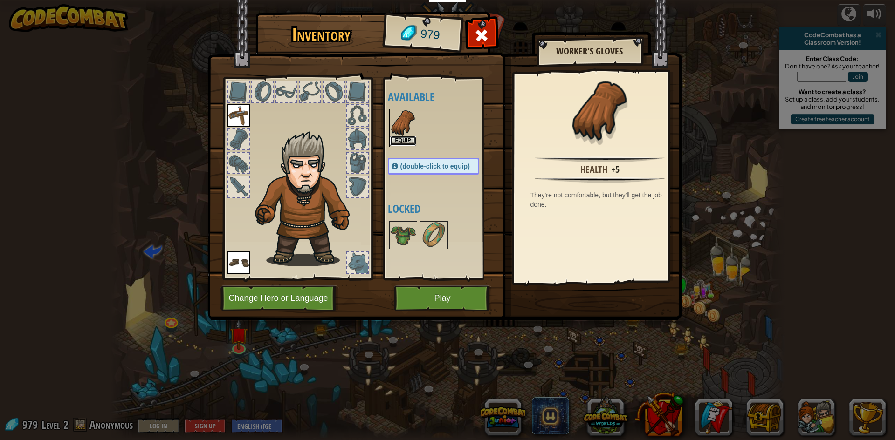
click at [395, 142] on button "Equip" at bounding box center [403, 141] width 26 height 10
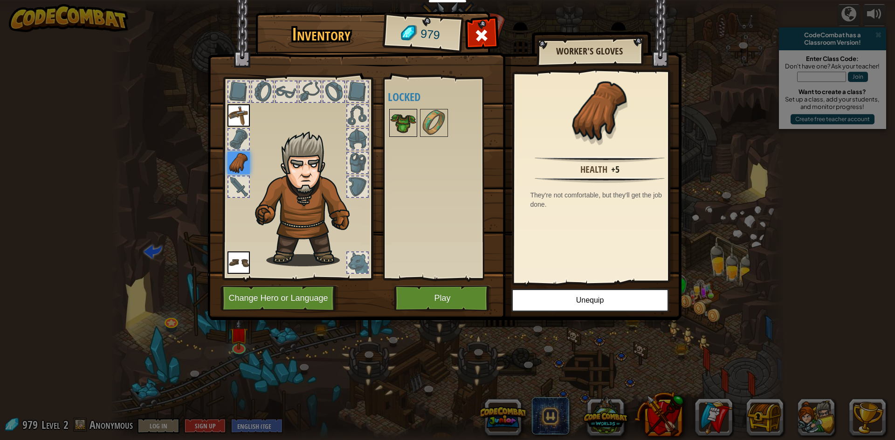
drag, startPoint x: 408, startPoint y: 115, endPoint x: 406, endPoint y: 122, distance: 6.8
click at [406, 122] on img at bounding box center [403, 123] width 26 height 26
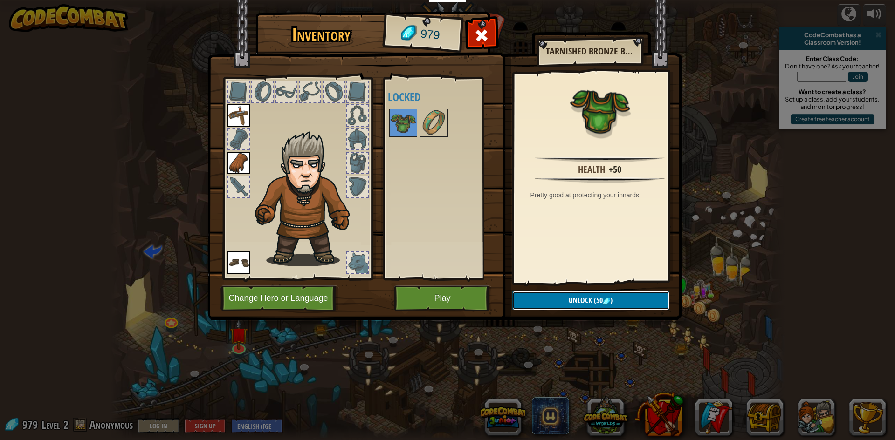
click at [578, 298] on span "Unlock" at bounding box center [580, 300] width 23 height 10
click at [578, 298] on button "Confirm" at bounding box center [590, 300] width 157 height 19
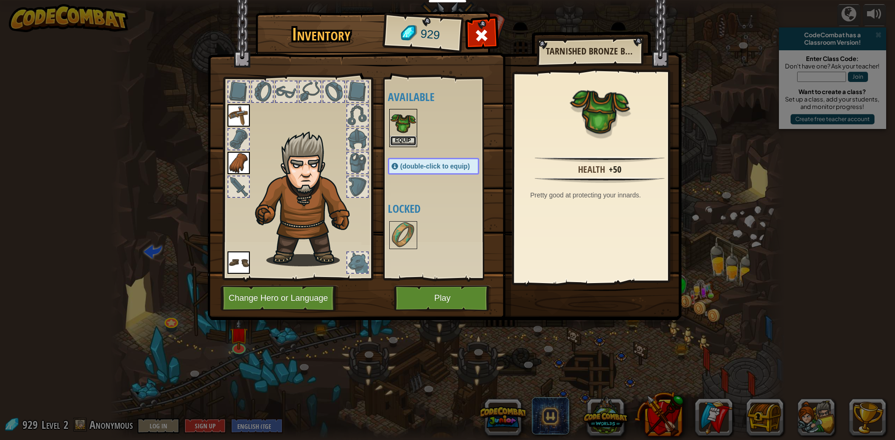
click at [398, 141] on button "Equip" at bounding box center [403, 141] width 26 height 10
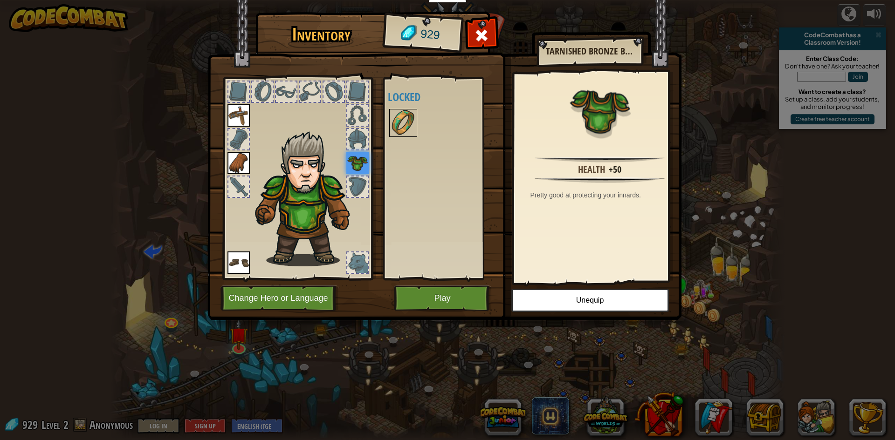
click at [397, 128] on img at bounding box center [403, 123] width 26 height 26
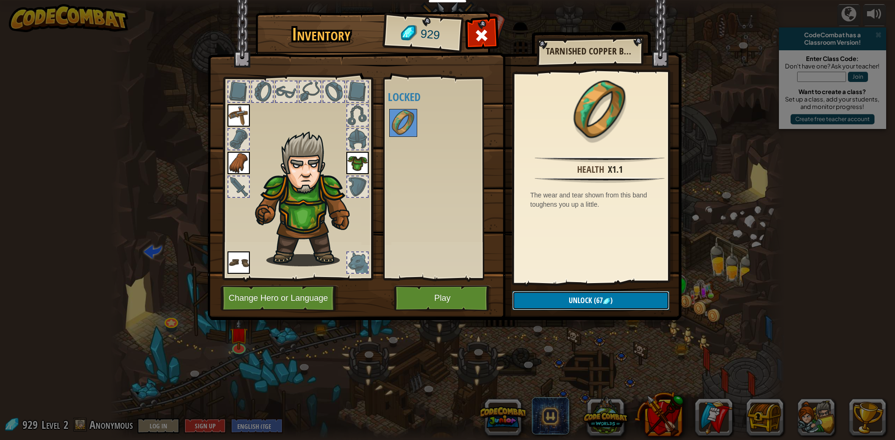
click at [523, 297] on button "Unlock (67 )" at bounding box center [590, 300] width 157 height 19
click at [523, 297] on button "Confirm" at bounding box center [590, 300] width 157 height 19
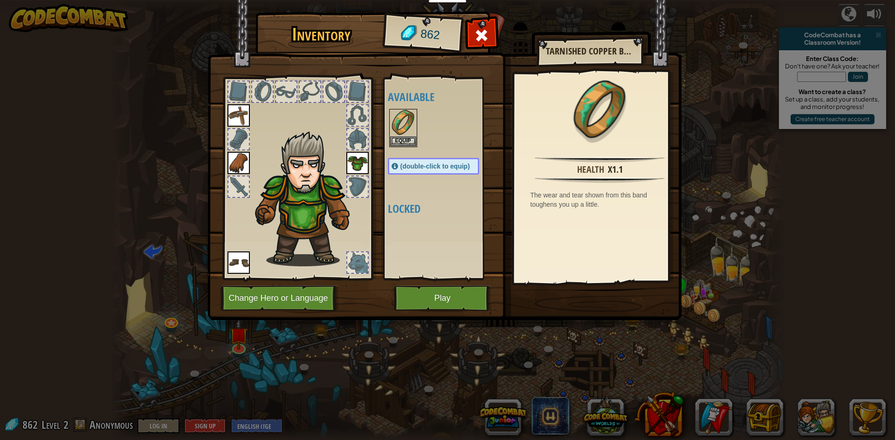
click at [425, 139] on div at bounding box center [443, 128] width 110 height 41
click at [406, 140] on button "Equip" at bounding box center [403, 141] width 26 height 10
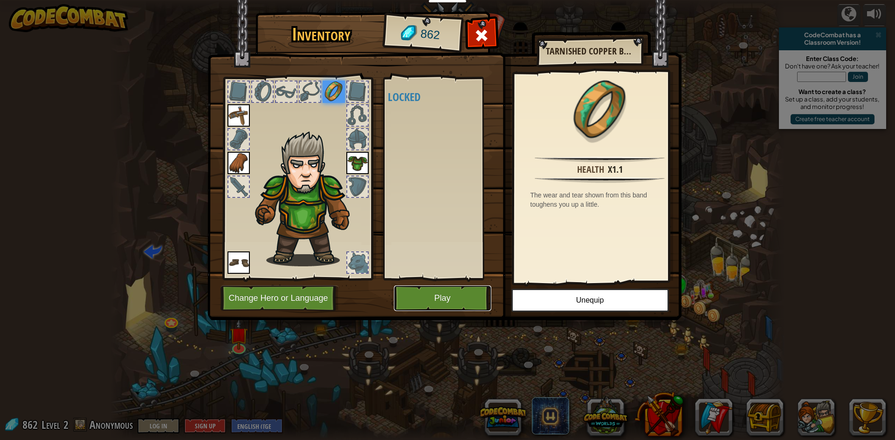
click at [445, 286] on button "Play" at bounding box center [442, 299] width 97 height 26
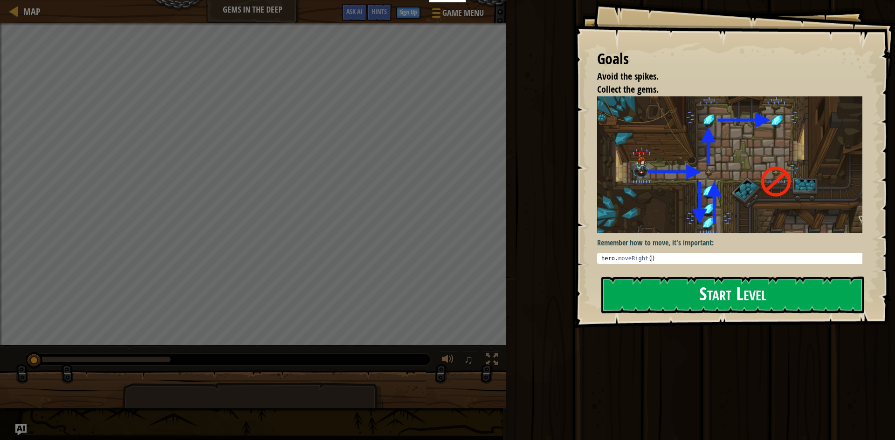
click at [755, 304] on button "Start Level" at bounding box center [732, 295] width 263 height 37
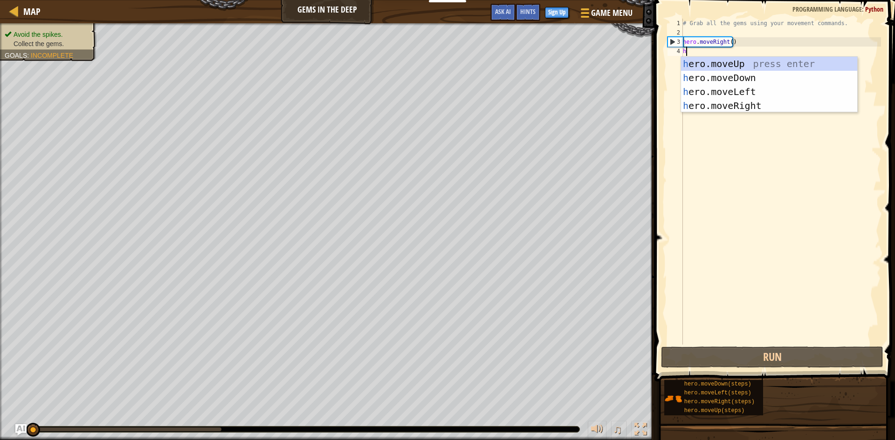
scroll to position [4, 0]
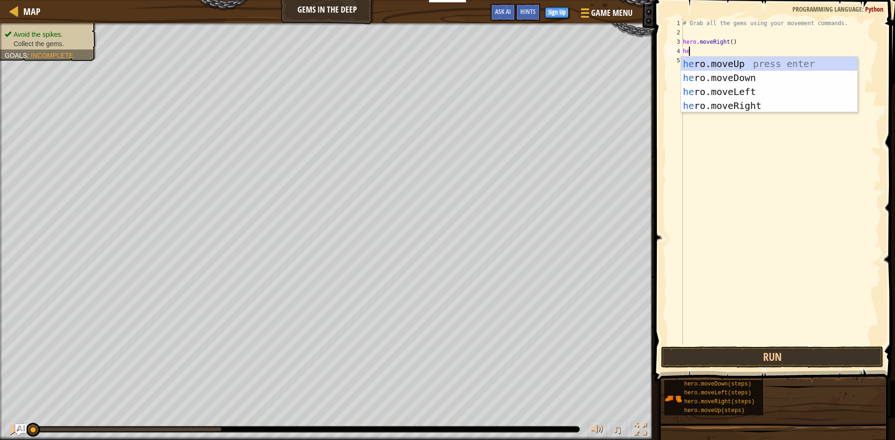
type textarea "heo"
click at [763, 79] on div "he r o .moveUp press enter he r o .moveDown press enter he r o .moveLeft press …" at bounding box center [769, 99] width 176 height 84
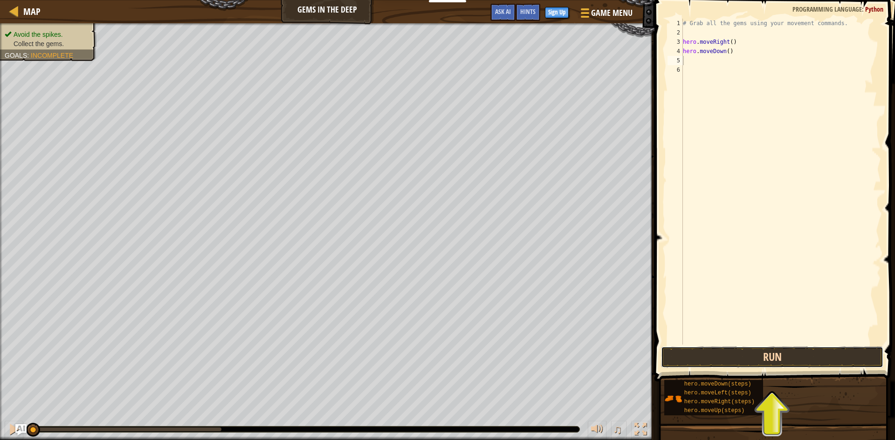
drag, startPoint x: 744, startPoint y: 358, endPoint x: 750, endPoint y: 355, distance: 6.7
click at [750, 355] on button "Run" at bounding box center [772, 357] width 222 height 21
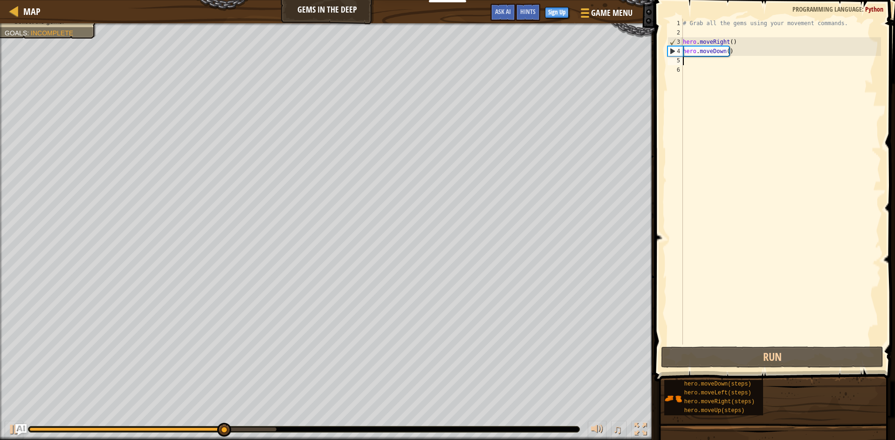
click at [704, 67] on div "# Grab all the gems using your movement commands. hero . moveRight ( ) hero . m…" at bounding box center [781, 191] width 200 height 345
click at [704, 61] on div "# Grab all the gems using your movement commands. hero . moveRight ( ) hero . m…" at bounding box center [781, 191] width 200 height 345
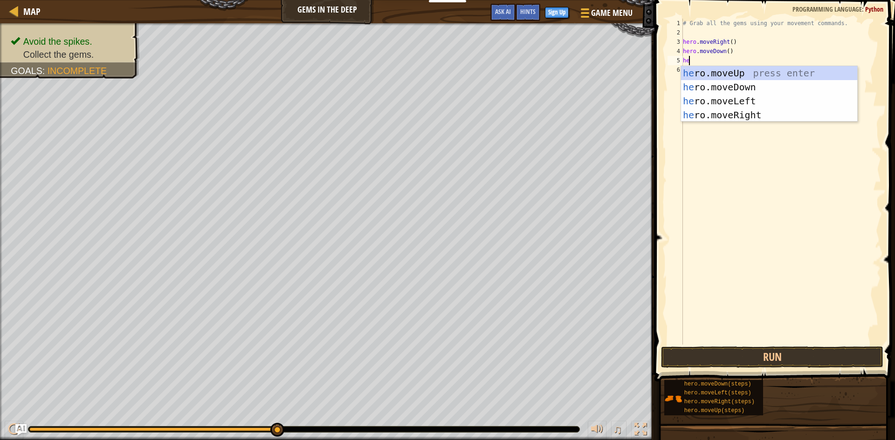
scroll to position [4, 0]
type textarea "hero"
click at [773, 112] on div "hero .moveUp press enter hero .moveDown press enter hero .moveLeft press enter …" at bounding box center [769, 108] width 176 height 84
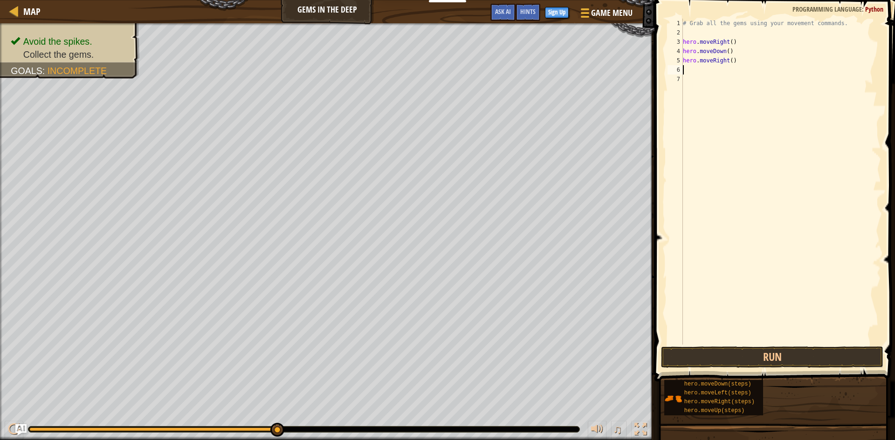
scroll to position [4, 0]
click at [727, 58] on div "# Grab all the gems using your movement commands. hero . moveRight ( ) hero . m…" at bounding box center [781, 191] width 200 height 345
click at [726, 60] on div "# Grab all the gems using your movement commands. hero . moveRight ( ) hero . m…" at bounding box center [781, 191] width 200 height 345
click at [727, 60] on div "# Grab all the gems using your movement commands. hero . moveRight ( ) hero . m…" at bounding box center [781, 191] width 200 height 345
click at [729, 60] on div "# Grab all the gems using your movement commands. hero . moveRight ( ) hero . m…" at bounding box center [781, 191] width 200 height 345
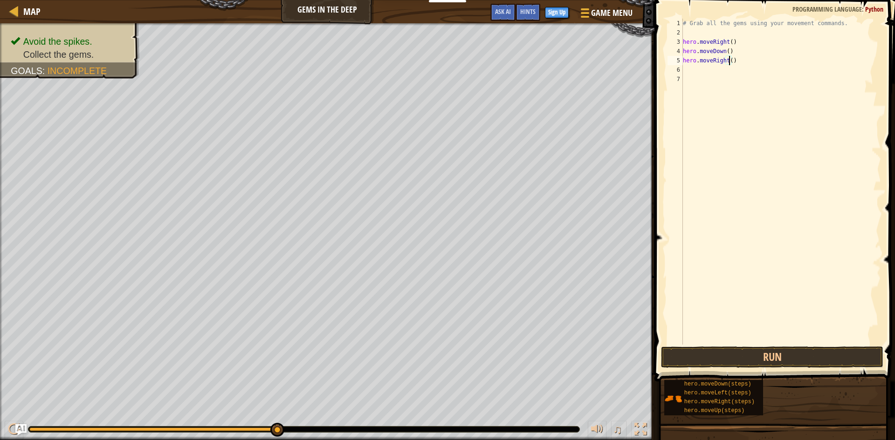
scroll to position [4, 4]
click at [746, 356] on button "Run" at bounding box center [772, 357] width 222 height 21
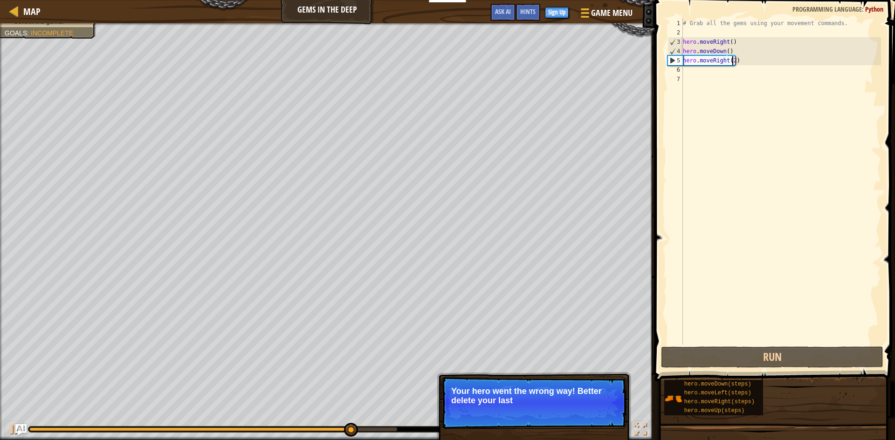
click at [591, 392] on p "Your hero went the wrong way! Better delete your last" at bounding box center [533, 396] width 165 height 19
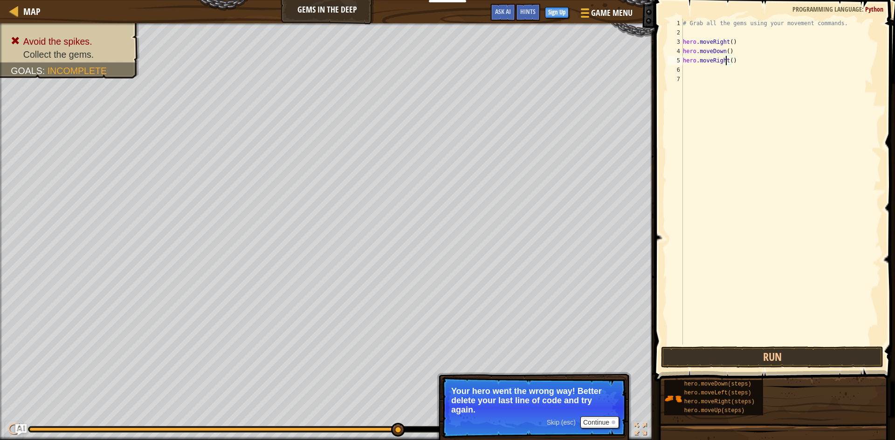
click at [725, 59] on div "# Grab all the gems using your movement commands. hero . moveRight ( ) hero . m…" at bounding box center [781, 191] width 200 height 345
click at [570, 422] on span "Skip (esc)" at bounding box center [561, 422] width 29 height 7
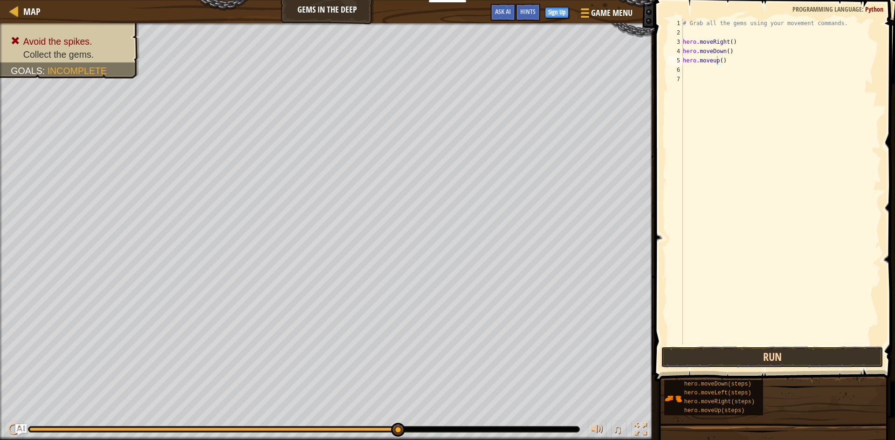
click at [718, 350] on button "Run" at bounding box center [772, 357] width 222 height 21
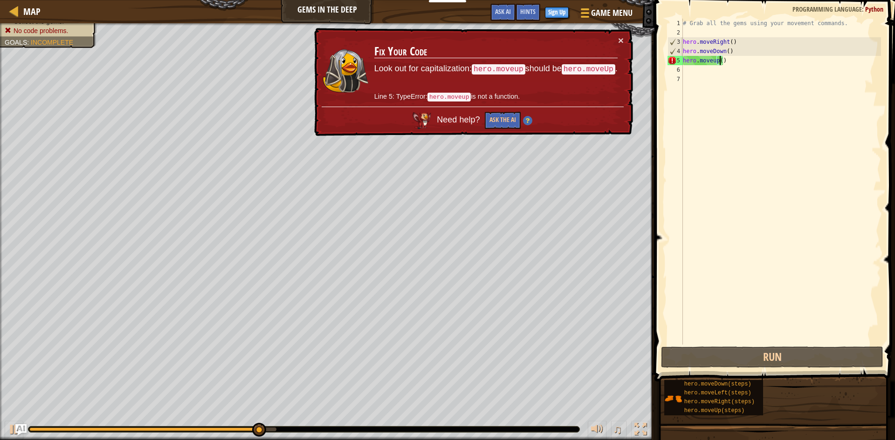
click at [721, 58] on div "# Grab all the gems using your movement commands. hero . moveRight ( ) hero . m…" at bounding box center [781, 191] width 200 height 345
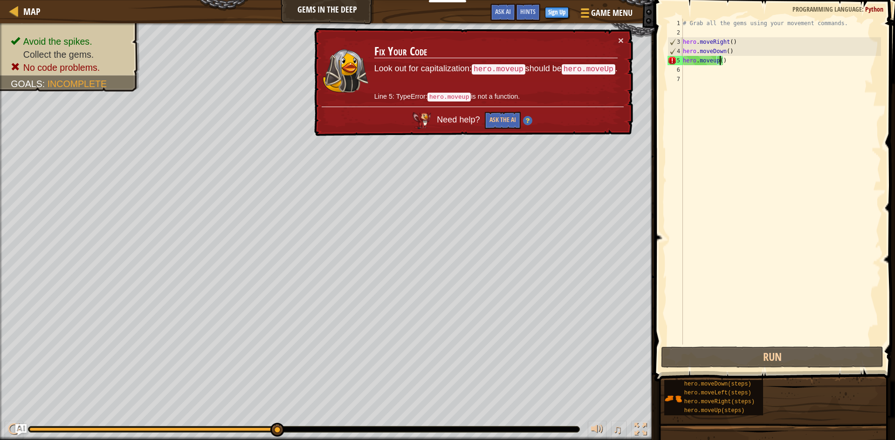
scroll to position [4, 3]
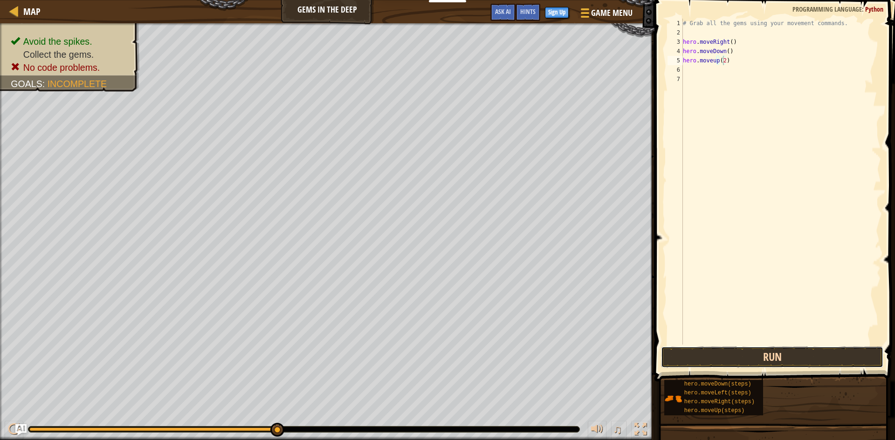
click at [762, 363] on button "Run" at bounding box center [772, 357] width 222 height 21
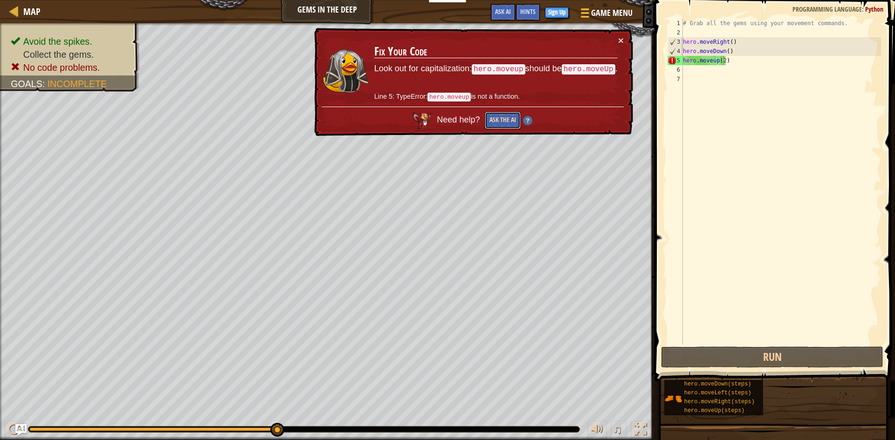
click at [497, 117] on button "Ask the AI" at bounding box center [503, 120] width 36 height 17
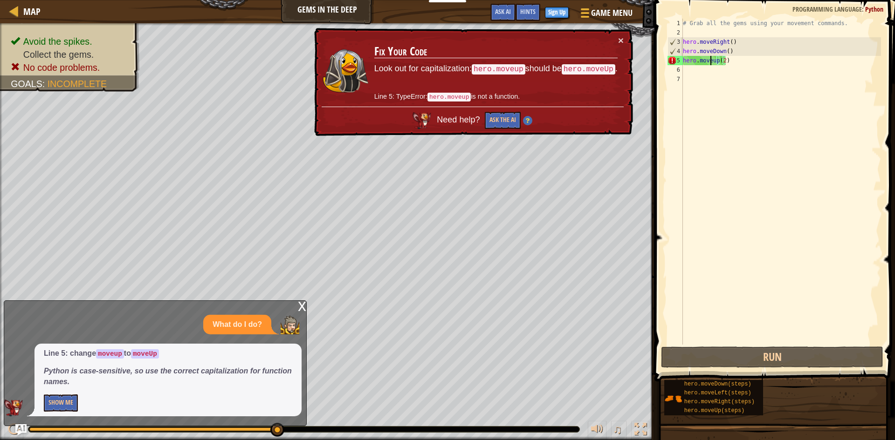
click at [712, 61] on div "# Grab all the gems using your movement commands. hero . moveRight ( ) hero . m…" at bounding box center [781, 191] width 200 height 345
click at [711, 61] on div "# Grab all the gems using your movement commands. hero . moveRight ( ) hero . m…" at bounding box center [781, 191] width 200 height 345
click at [713, 59] on div "# Grab all the gems using your movement commands. hero . moveRight ( ) hero . m…" at bounding box center [781, 191] width 200 height 345
click at [713, 59] on div "# Grab all the gems using your movement commands. hero . moveRight ( ) hero . m…" at bounding box center [781, 182] width 200 height 326
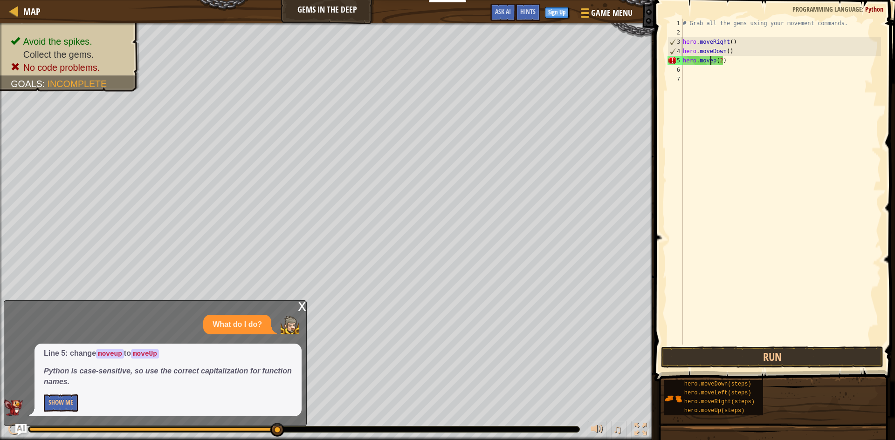
scroll to position [4, 3]
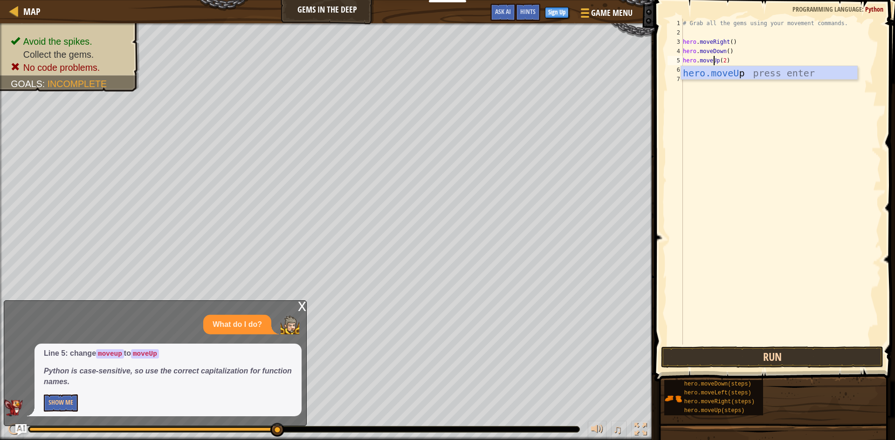
type textarea "hero.moveUp(2)"
click at [741, 357] on button "Run" at bounding box center [772, 357] width 222 height 21
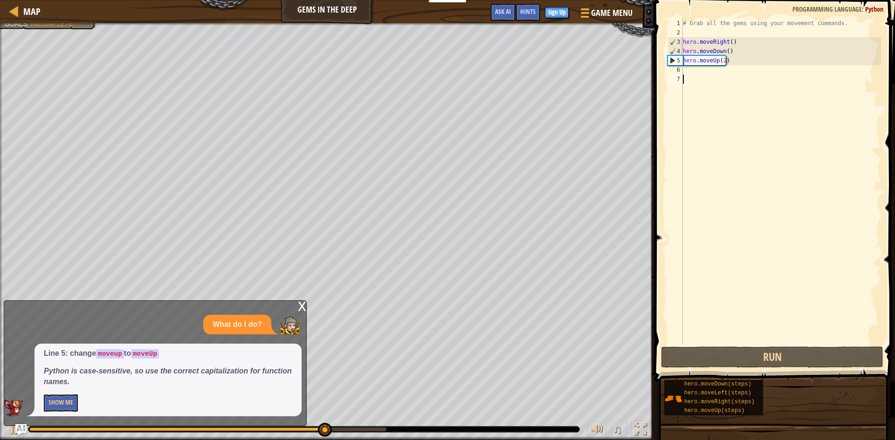
click at [692, 75] on div "# Grab all the gems using your movement commands. hero . moveRight ( ) hero . m…" at bounding box center [781, 191] width 200 height 345
click at [692, 72] on div "# Grab all the gems using your movement commands. hero . moveRight ( ) hero . m…" at bounding box center [781, 191] width 200 height 345
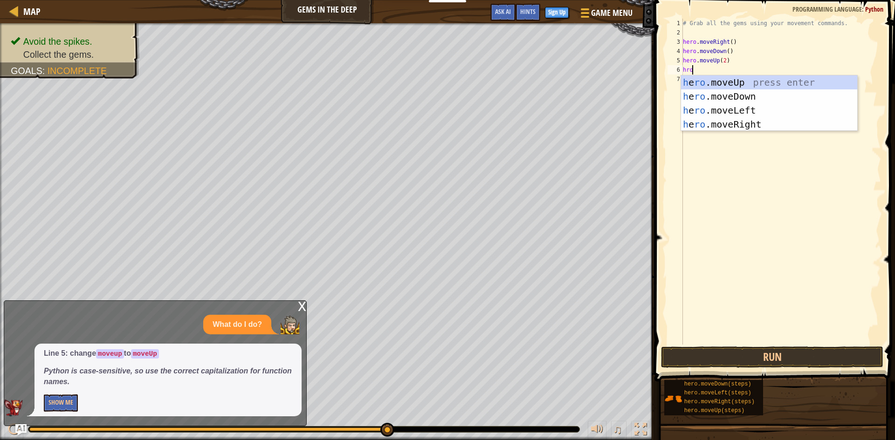
scroll to position [4, 0]
type textarea "hroe"
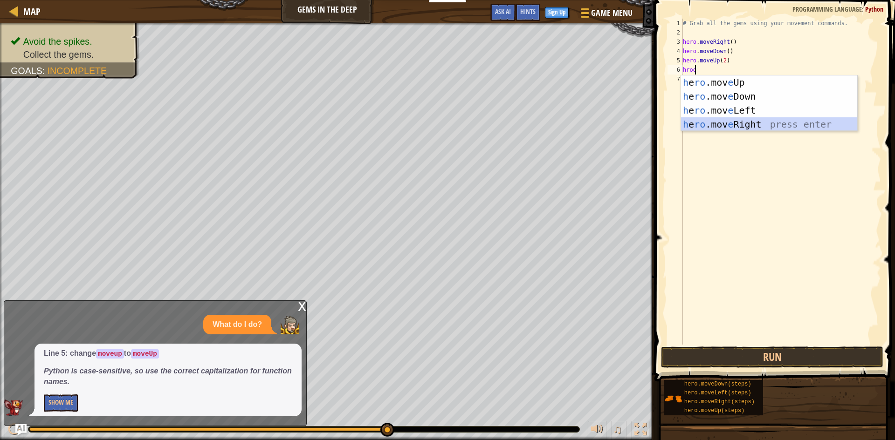
click at [761, 126] on div "h e ro .mov e Up press enter h e ro .mov e Down press enter h e ro .mov e Left …" at bounding box center [769, 117] width 176 height 84
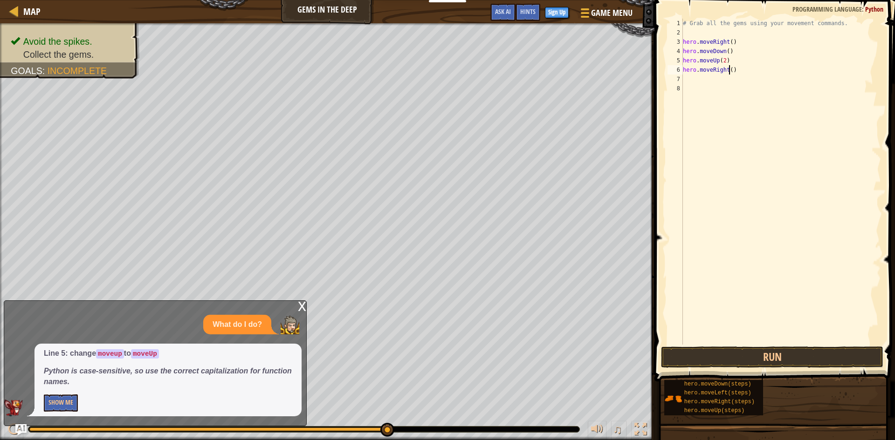
click at [729, 71] on div "# Grab all the gems using your movement commands. hero . moveRight ( ) hero . m…" at bounding box center [781, 191] width 200 height 345
type textarea "hero.moveRight(2)"
click at [759, 350] on button "Run" at bounding box center [772, 357] width 222 height 21
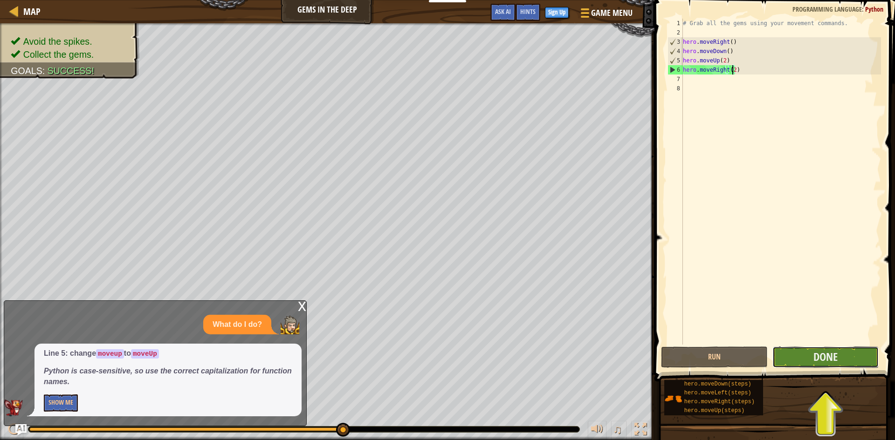
click at [803, 360] on button "Done" at bounding box center [825, 357] width 107 height 21
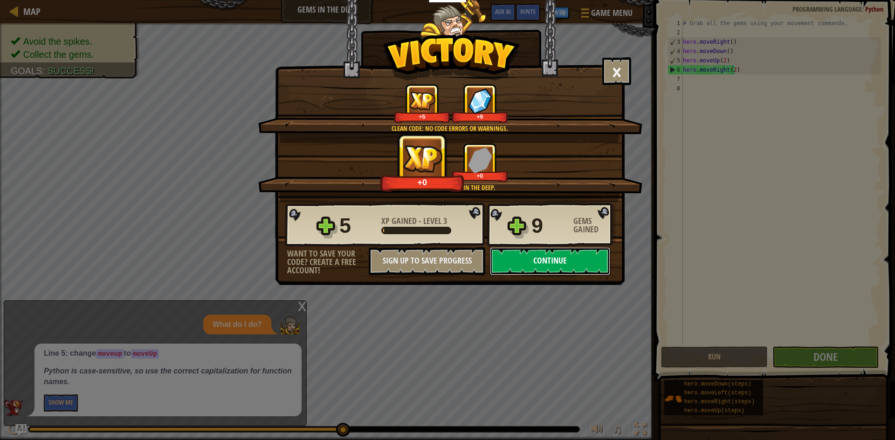
click at [569, 262] on button "Continue" at bounding box center [550, 261] width 120 height 28
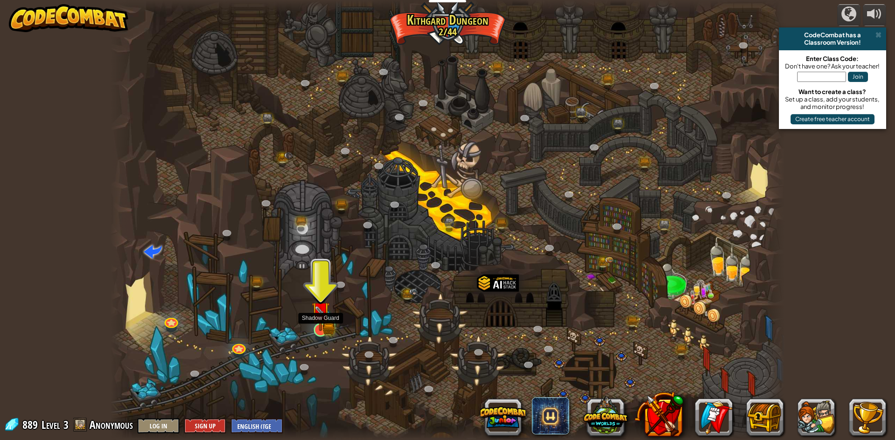
click at [324, 324] on img at bounding box center [320, 311] width 18 height 40
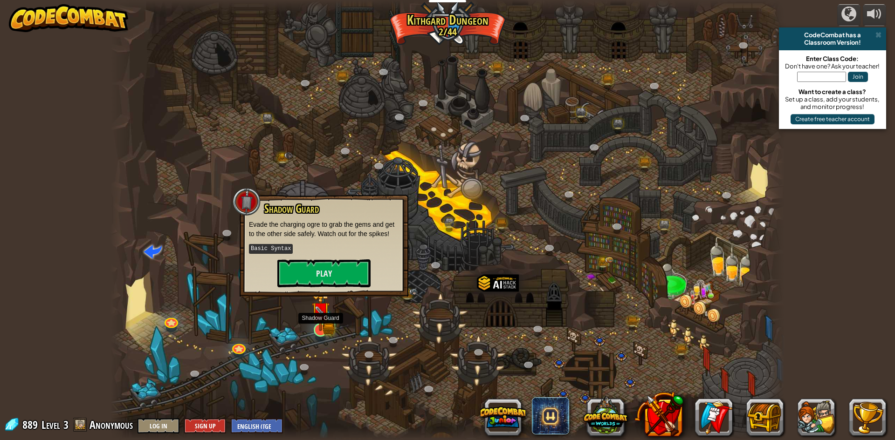
click at [324, 324] on img at bounding box center [320, 311] width 18 height 40
click at [339, 255] on div "Shadow Guard Evade the charging ogre to grab the gems and get to the other side…" at bounding box center [324, 245] width 150 height 85
click at [349, 263] on button "Play" at bounding box center [323, 274] width 93 height 28
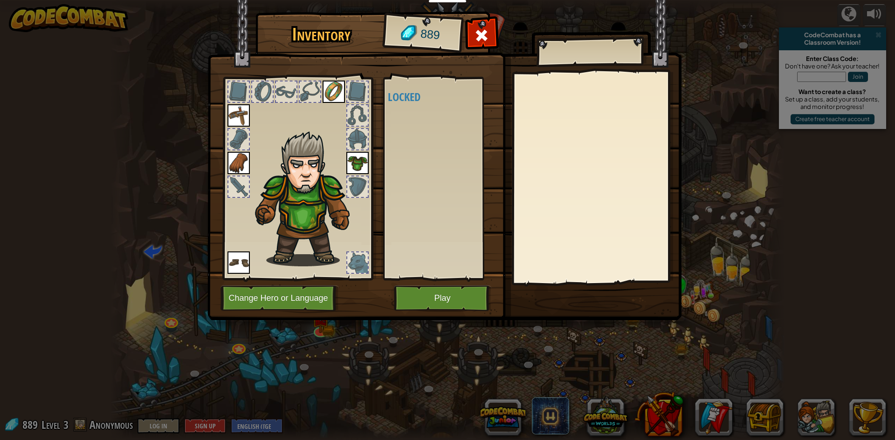
click at [349, 10] on body "Educators Create Free Account School & District Solutions Teacher Toolkit Previ…" at bounding box center [447, 5] width 895 height 10
click at [298, 301] on button "Change Hero or Language" at bounding box center [279, 299] width 118 height 26
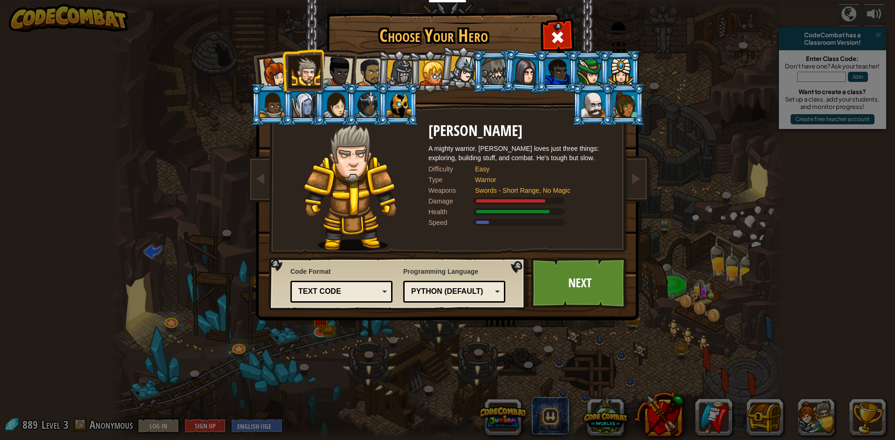
click at [426, 292] on div "Python (Default)" at bounding box center [451, 292] width 81 height 11
click at [345, 338] on div "Choose Your Hero 889 Captain [PERSON_NAME] is a no-nonsense leader who isn't af…" at bounding box center [447, 220] width 895 height 440
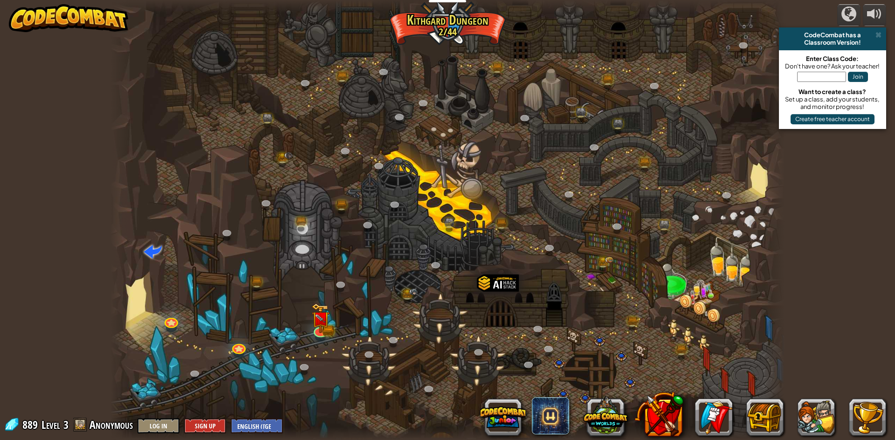
click at [342, 329] on div at bounding box center [447, 220] width 674 height 440
click at [320, 335] on link at bounding box center [319, 329] width 19 height 19
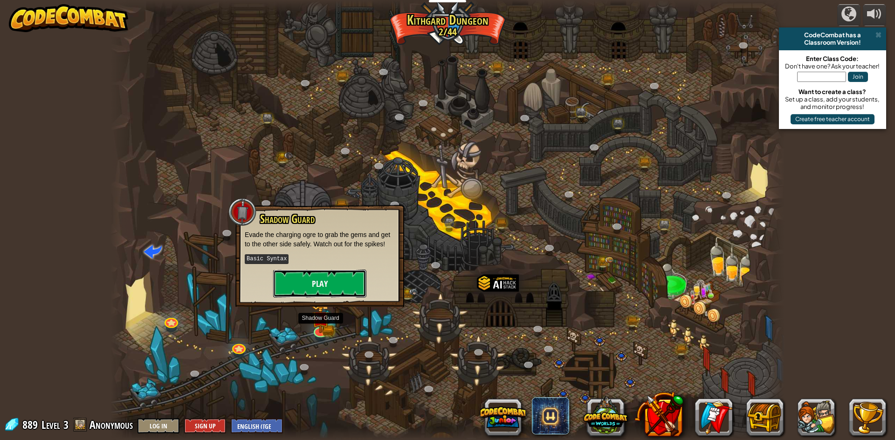
click at [343, 274] on button "Play" at bounding box center [319, 284] width 93 height 28
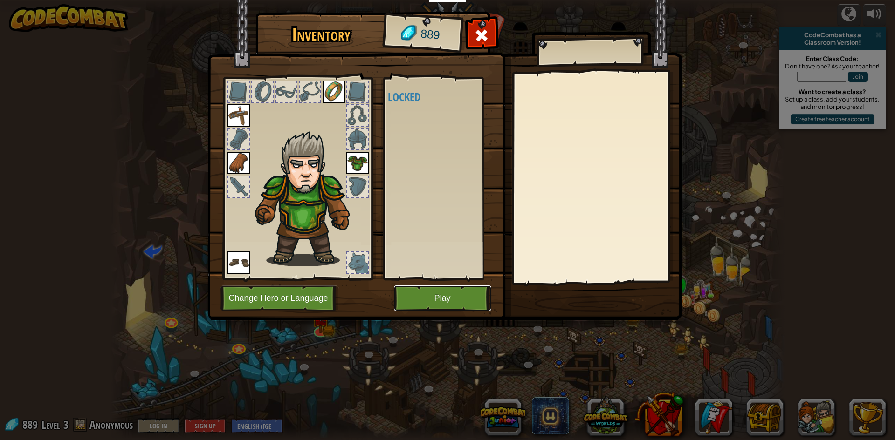
click at [436, 294] on button "Play" at bounding box center [442, 299] width 97 height 26
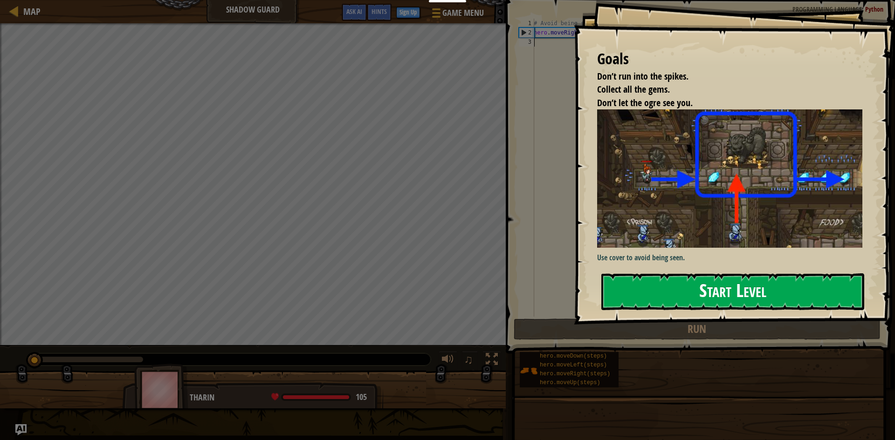
click at [747, 281] on button "Start Level" at bounding box center [732, 292] width 263 height 37
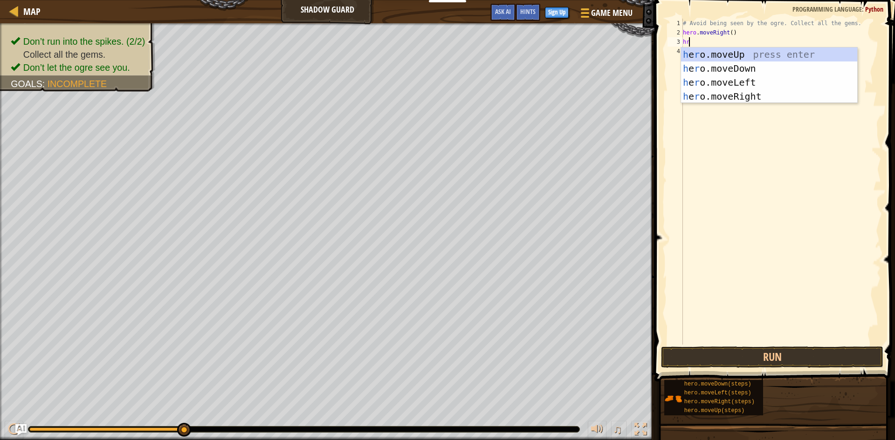
scroll to position [4, 0]
type textarea "hroe"
click at [723, 51] on div "h e ro .mov e Up press enter h e ro .mov e Down press enter h e ro .mov e Left …" at bounding box center [769, 90] width 176 height 84
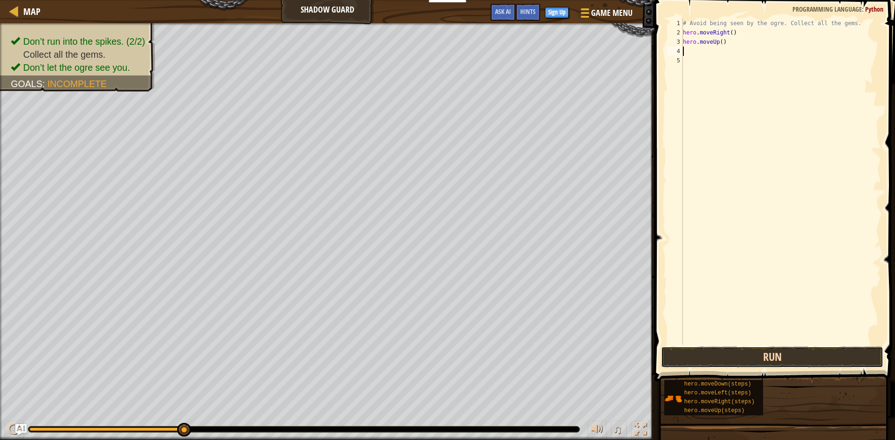
click at [762, 360] on button "Run" at bounding box center [772, 357] width 222 height 21
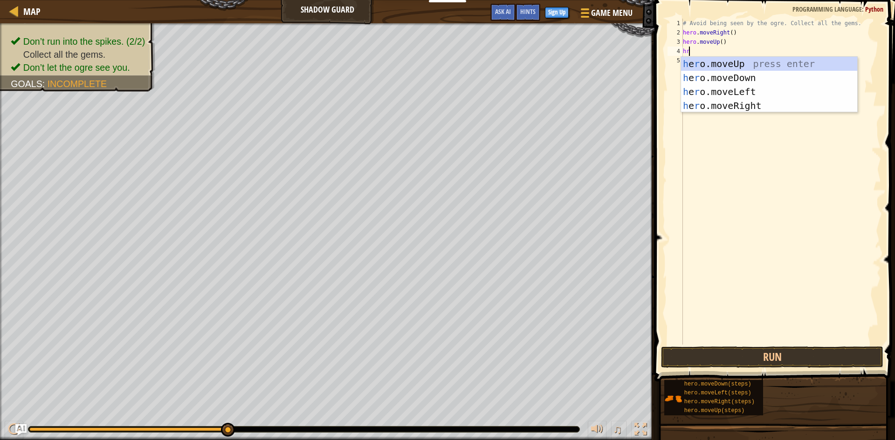
scroll to position [4, 0]
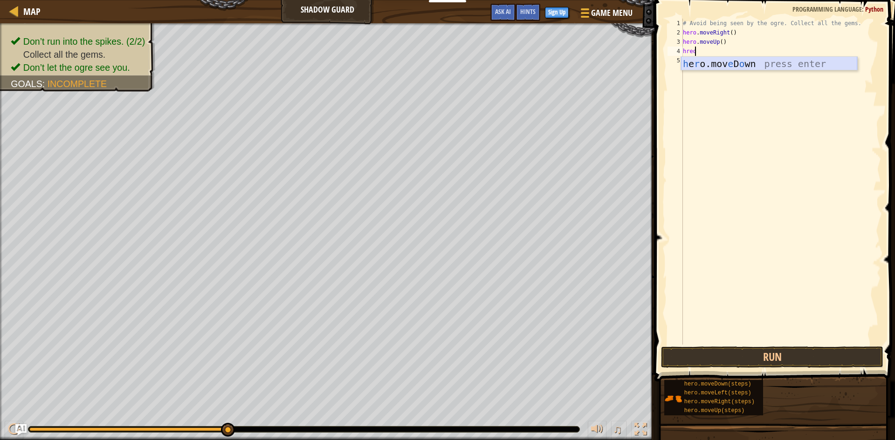
type textarea "hre"
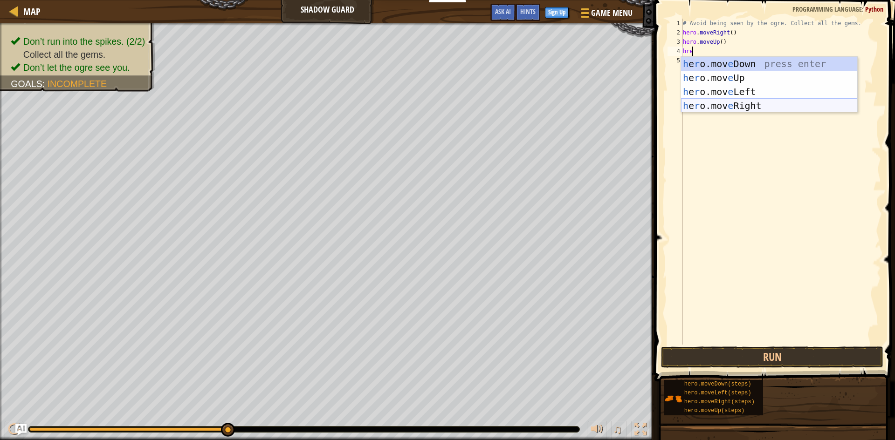
click at [731, 100] on div "h e r o.mov e Down press enter h e r o.mov e Up press enter h e r o.mov e Left …" at bounding box center [769, 99] width 176 height 84
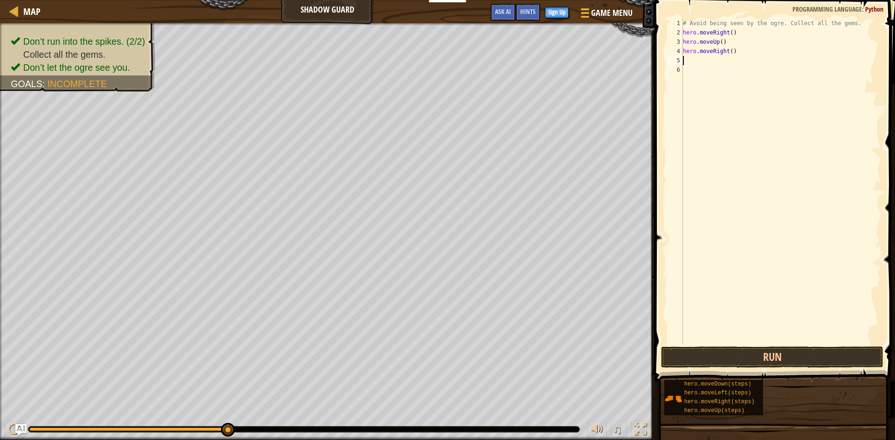
scroll to position [4, 0]
click at [794, 362] on button "Run" at bounding box center [772, 357] width 222 height 21
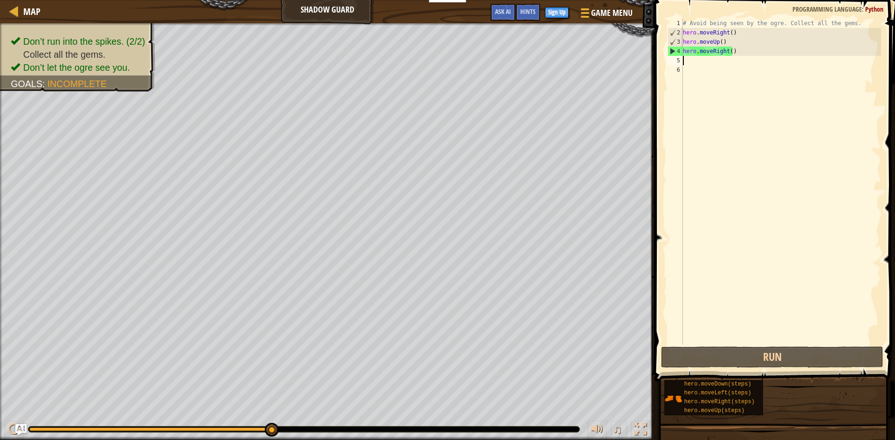
type textarea "h"
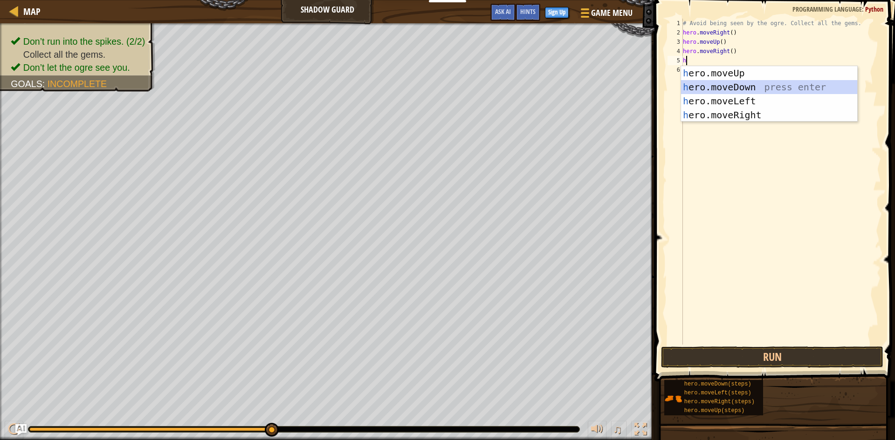
click at [749, 82] on div "h ero.moveUp press enter h ero.moveDown press enter h ero.moveLeft press enter …" at bounding box center [769, 108] width 176 height 84
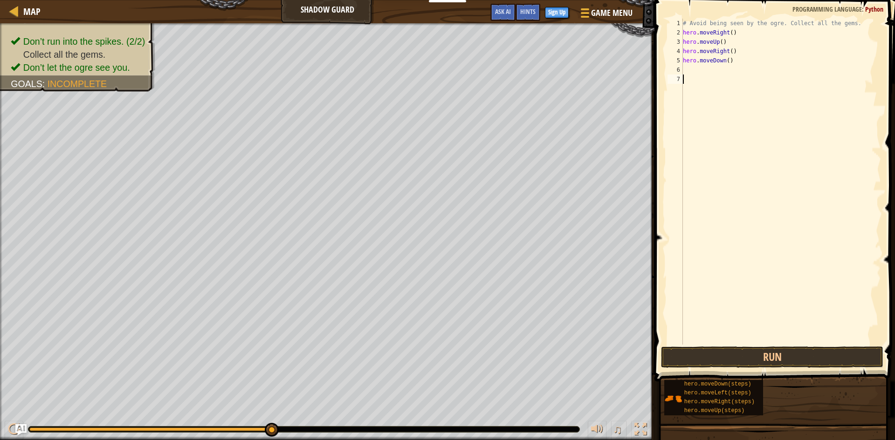
click at [816, 342] on div "# Avoid being seen by the ogre. Collect all the gems. hero . moveRight ( ) hero…" at bounding box center [781, 191] width 200 height 345
click at [811, 353] on button "Run" at bounding box center [772, 357] width 222 height 21
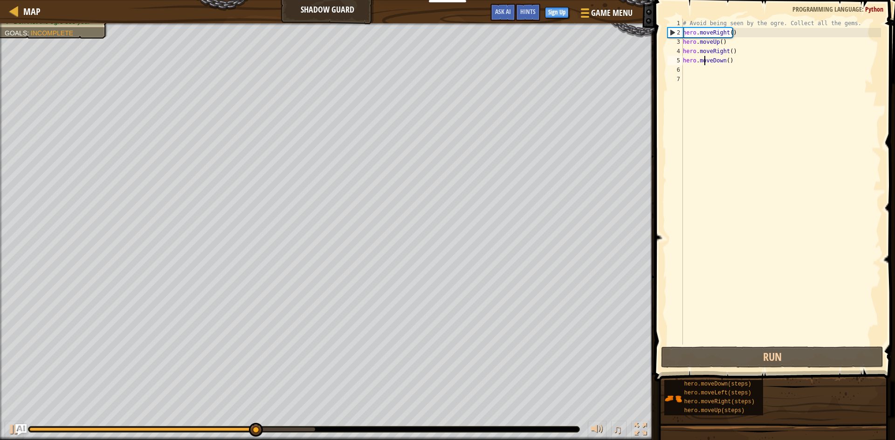
click at [705, 65] on div "# Avoid being seen by the ogre. Collect all the gems. hero . moveRight ( ) hero…" at bounding box center [781, 191] width 200 height 345
type textarea "hero.moveDown()"
click at [705, 66] on div "# Avoid being seen by the ogre. Collect all the gems. hero . moveRight ( ) hero…" at bounding box center [781, 191] width 200 height 345
type textarea "h"
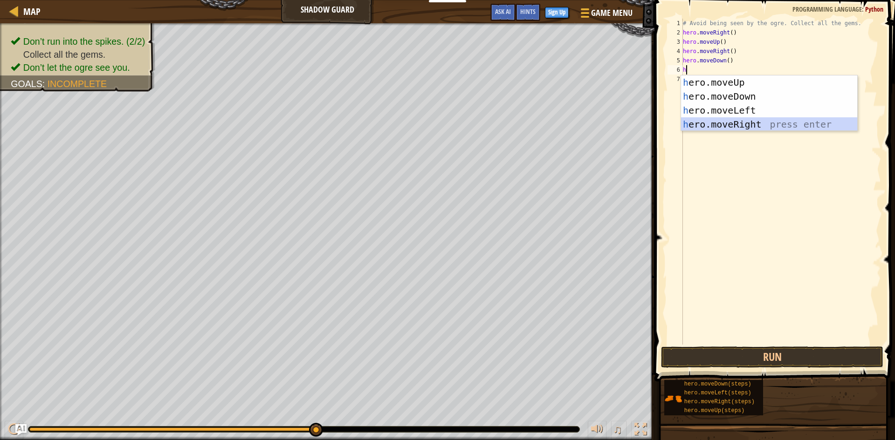
click at [697, 123] on div "h ero.moveUp press enter h ero.moveDown press enter h ero.moveLeft press enter …" at bounding box center [769, 117] width 176 height 84
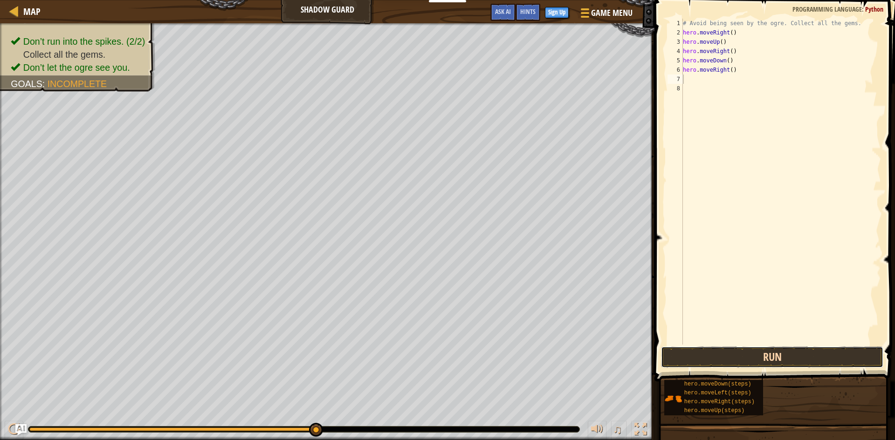
click at [789, 356] on button "Run" at bounding box center [772, 357] width 222 height 21
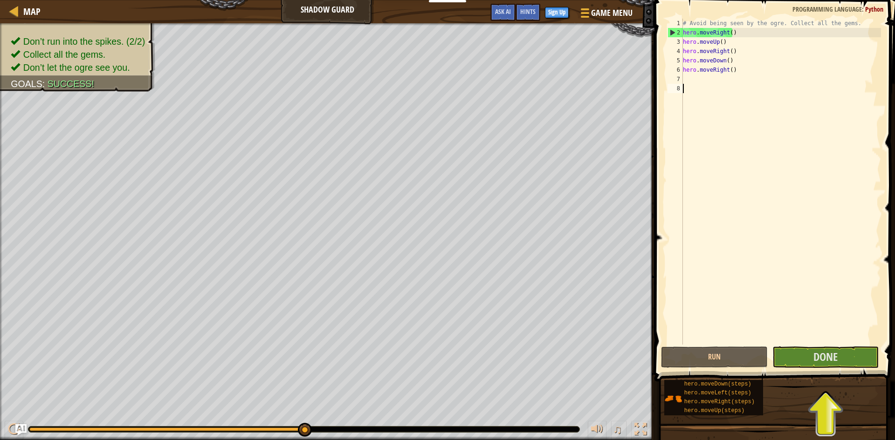
click at [813, 344] on div "# Avoid being seen by the ogre. Collect all the gems. hero . moveRight ( ) hero…" at bounding box center [781, 191] width 200 height 345
click at [798, 356] on button "Done" at bounding box center [825, 357] width 107 height 21
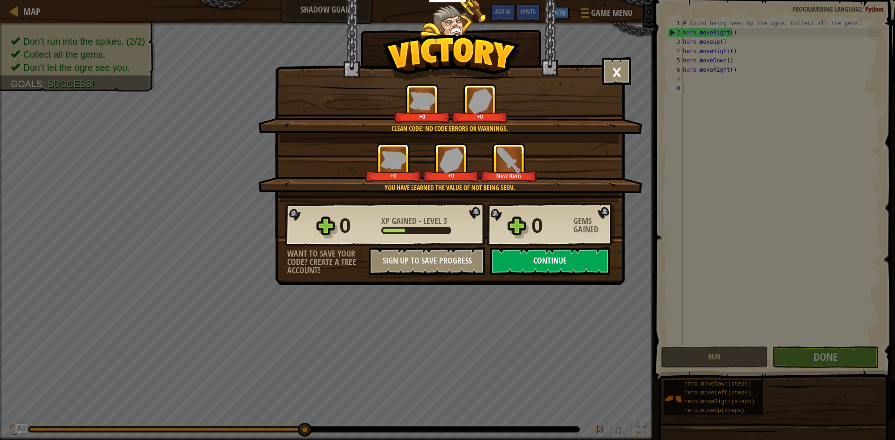
click at [535, 256] on button "Continue" at bounding box center [550, 261] width 120 height 28
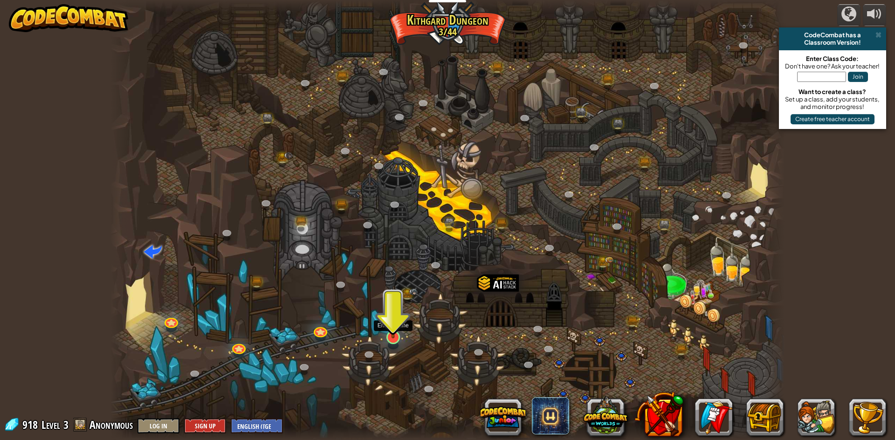
click at [386, 334] on img at bounding box center [393, 317] width 18 height 41
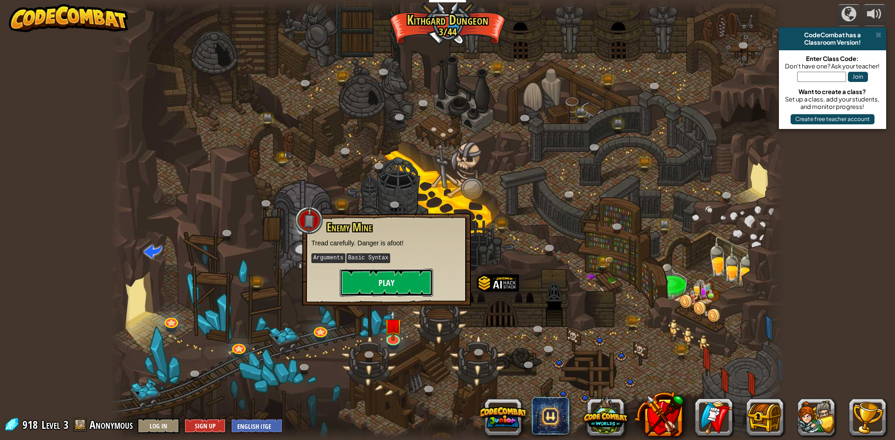
click at [409, 288] on button "Play" at bounding box center [386, 283] width 93 height 28
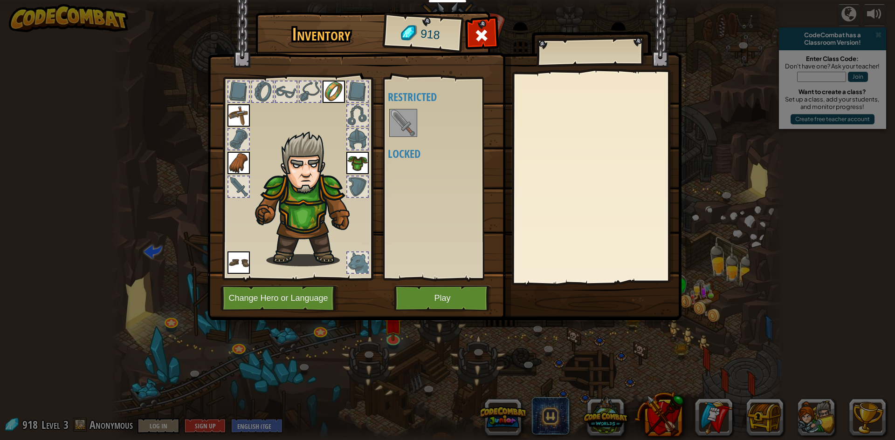
click at [396, 121] on img at bounding box center [403, 123] width 26 height 26
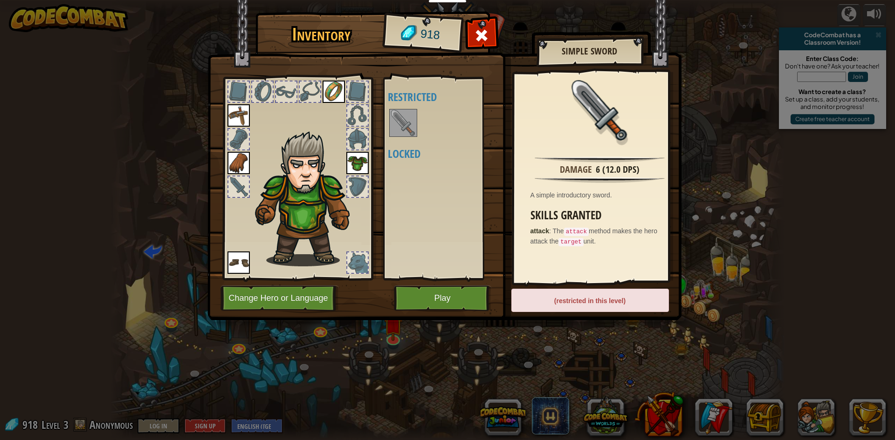
click at [396, 121] on img at bounding box center [403, 123] width 26 height 26
click at [602, 292] on div "(restricted in this level)" at bounding box center [590, 300] width 158 height 23
click at [602, 285] on img at bounding box center [444, 151] width 474 height 338
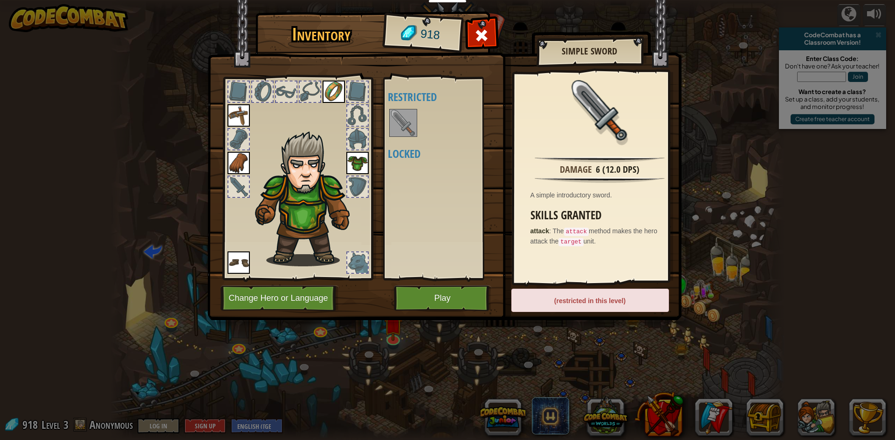
click at [602, 285] on img at bounding box center [444, 151] width 474 height 338
click at [603, 293] on div "(restricted in this level)" at bounding box center [590, 300] width 158 height 23
click at [602, 294] on div "(restricted in this level)" at bounding box center [590, 300] width 158 height 23
drag, startPoint x: 601, startPoint y: 294, endPoint x: 597, endPoint y: 300, distance: 7.5
click at [597, 300] on div "(restricted in this level)" at bounding box center [590, 300] width 158 height 23
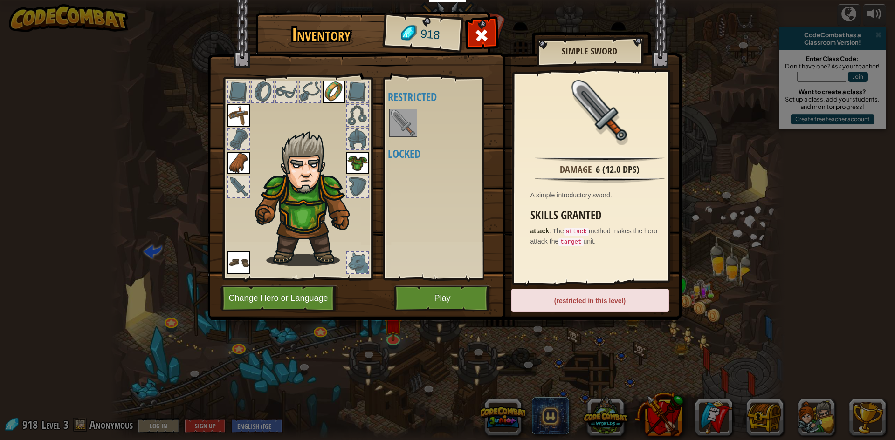
click at [597, 300] on div "(restricted in this level)" at bounding box center [590, 300] width 158 height 23
click at [350, 263] on div at bounding box center [357, 263] width 21 height 21
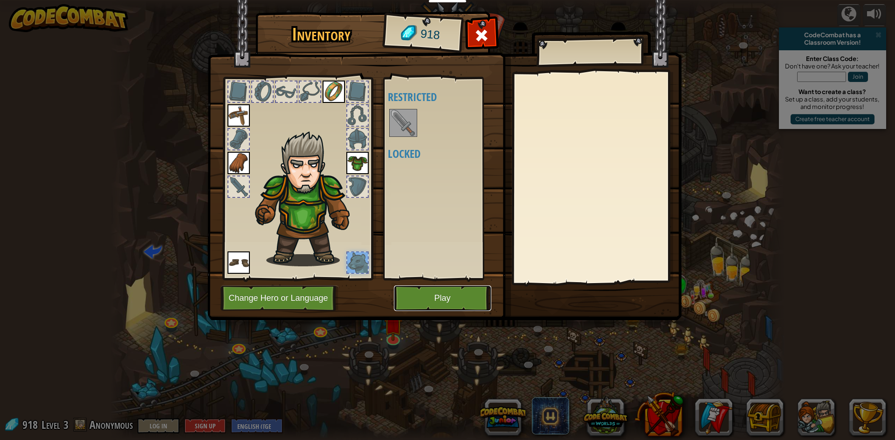
click at [437, 288] on button "Play" at bounding box center [442, 299] width 97 height 26
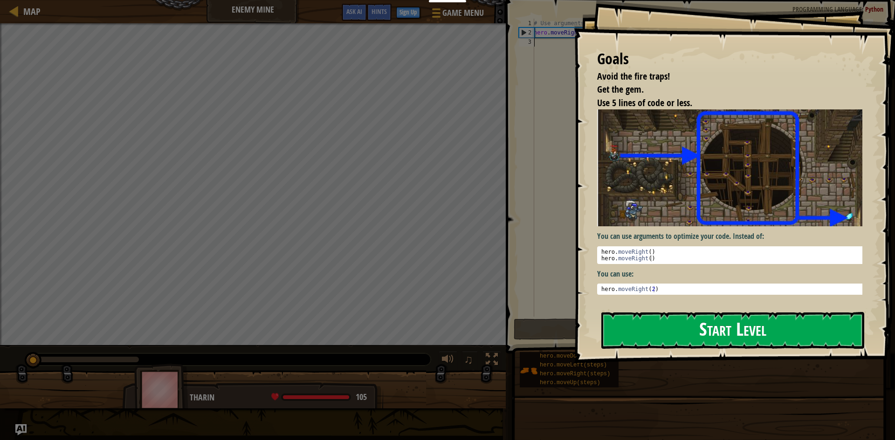
click at [752, 312] on button "Start Level" at bounding box center [732, 330] width 263 height 37
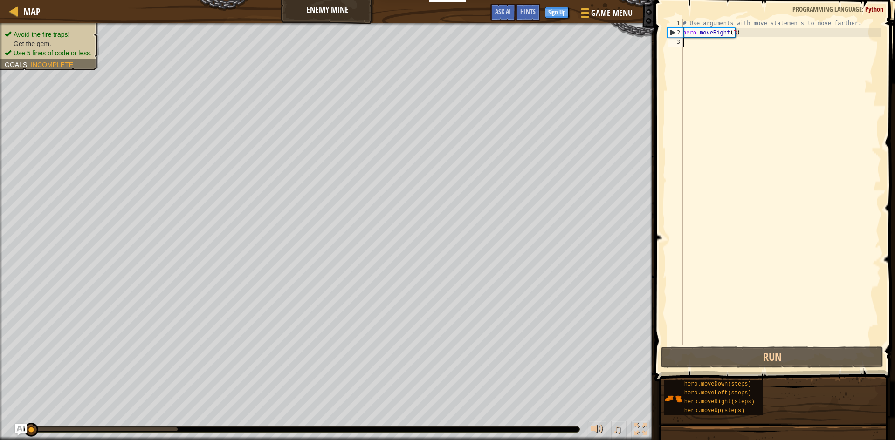
click at [657, 352] on div "Map Enemy Mine Game Menu Done Sign Up Hints Ask AI 1 הההההההההההההההההההההההההה…" at bounding box center [447, 220] width 895 height 440
click at [666, 305] on div "Map Enemy Mine Game Menu Done Sign Up Hints Ask AI 1 הההההההההההההההההההההההההה…" at bounding box center [447, 220] width 895 height 440
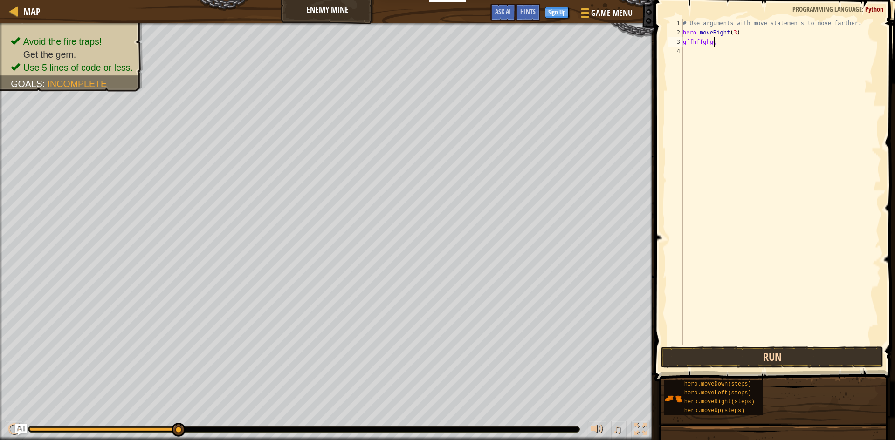
scroll to position [4, 2]
click at [796, 357] on button "Run" at bounding box center [772, 357] width 222 height 21
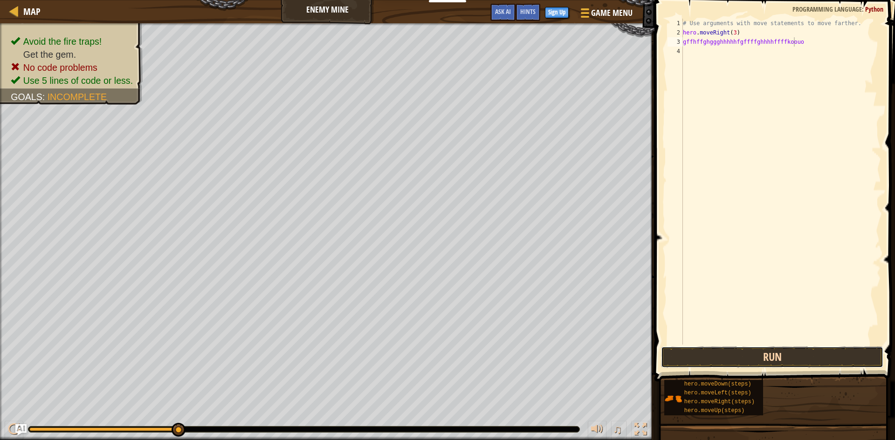
click at [802, 360] on button "Run" at bounding box center [772, 357] width 222 height 21
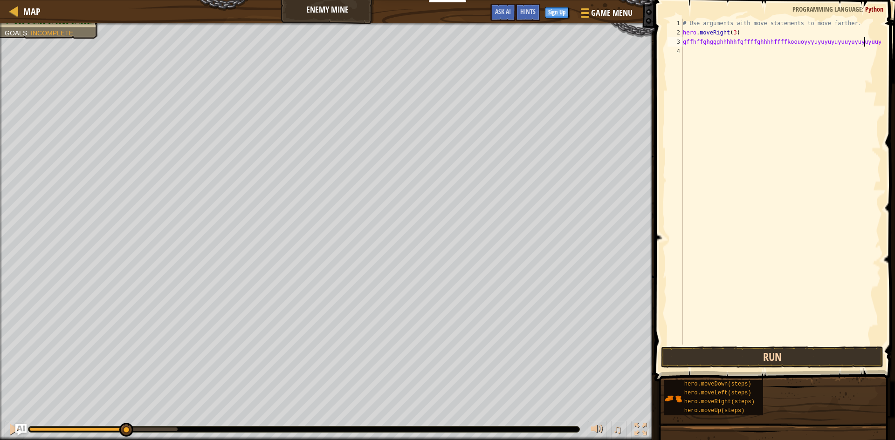
type textarea "gffhffghggghhhhhfgffffghhhhffffkoouoyyyuyuyuyuyuuyuyuyuyuuyu"
click at [705, 350] on button "Run" at bounding box center [772, 357] width 222 height 21
type textarea "g"
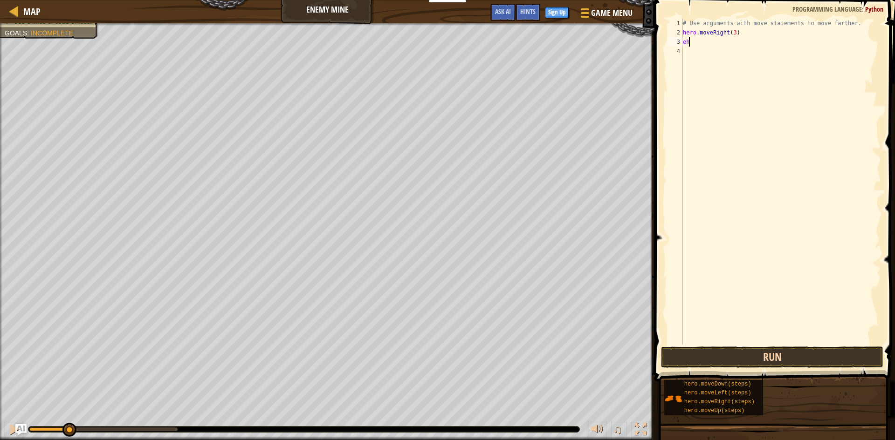
type textarea "e"
type textarea "h"
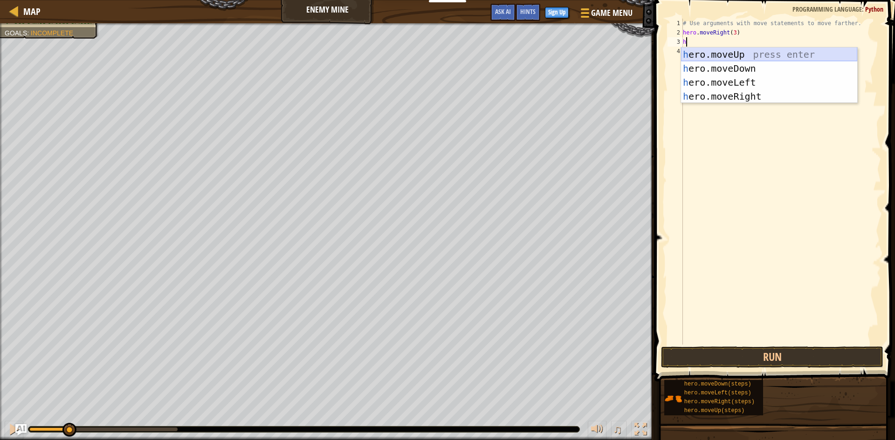
click at [751, 56] on div "h ero.moveUp press enter h ero.moveDown press enter h ero.moveLeft press enter …" at bounding box center [769, 90] width 176 height 84
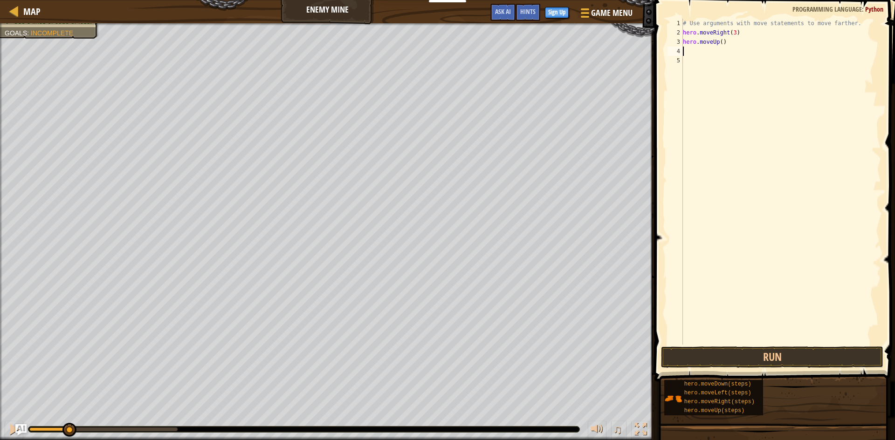
type textarea "h"
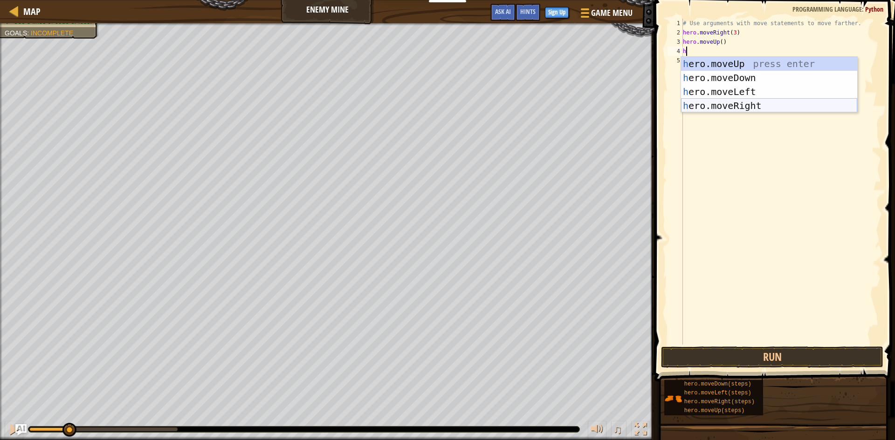
click at [751, 103] on div "h ero.moveUp press enter h ero.moveDown press enter h ero.moveLeft press enter …" at bounding box center [769, 99] width 176 height 84
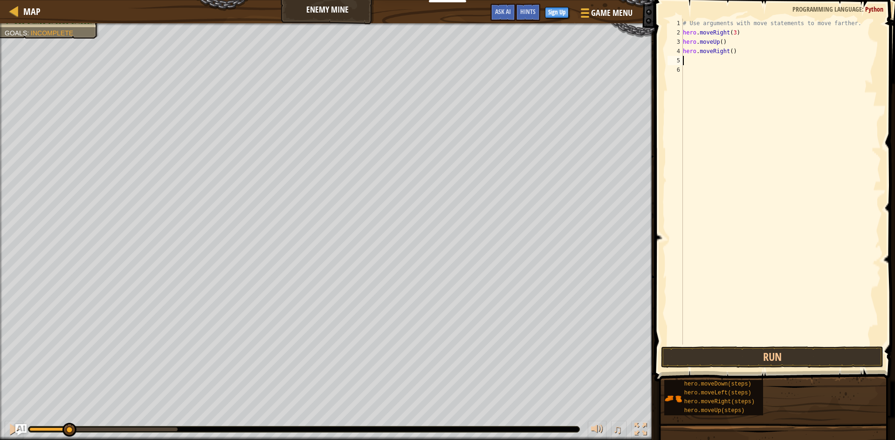
type textarea "h"
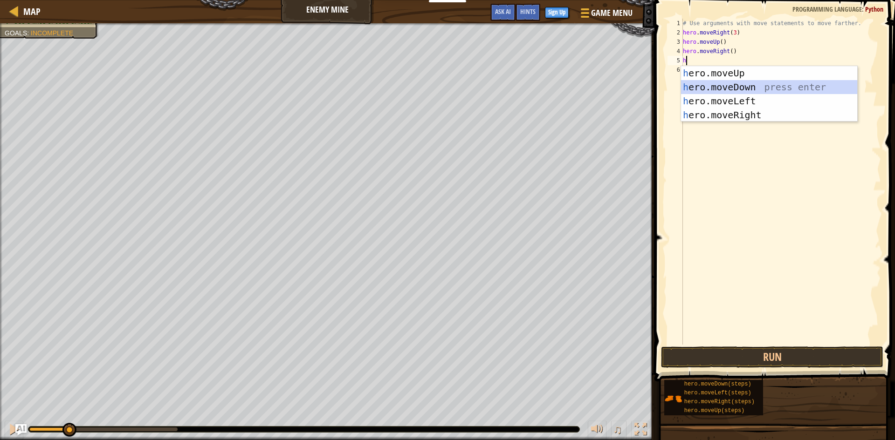
click at [739, 86] on div "h ero.moveUp press enter h ero.moveDown press enter h ero.moveLeft press enter …" at bounding box center [769, 108] width 176 height 84
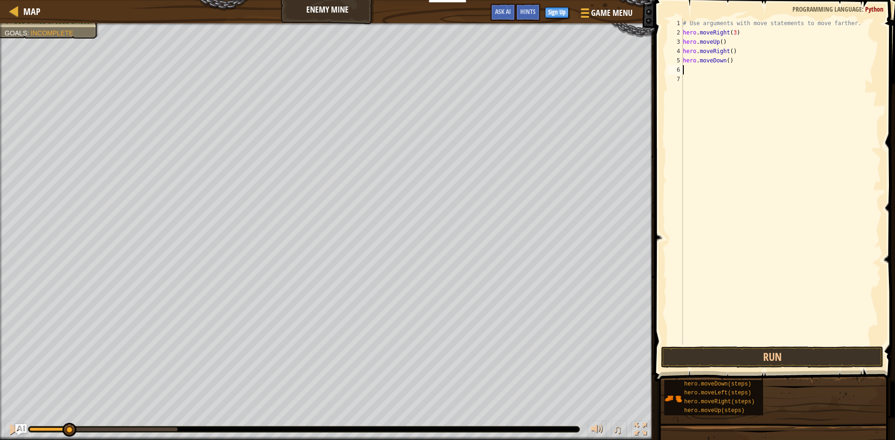
type textarea "h"
click at [800, 233] on div "# Use arguments with move statements to move farther. hero . moveRight ( 3 ) he…" at bounding box center [781, 191] width 200 height 345
click at [725, 62] on div "# Use arguments with move statements to move farther. hero . moveRight ( 3 ) he…" at bounding box center [781, 191] width 200 height 345
type textarea "hero.moveDown(4)"
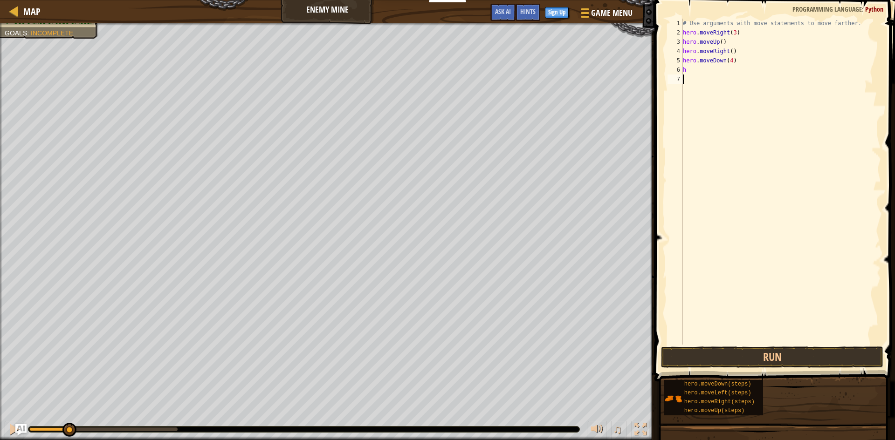
drag, startPoint x: 725, startPoint y: 83, endPoint x: 712, endPoint y: 77, distance: 14.6
click at [723, 82] on div "# Use arguments with move statements to move farther. hero . moveRight ( 3 ) he…" at bounding box center [781, 191] width 200 height 345
click at [692, 71] on div "# Use arguments with move statements to move farther. hero . moveRight ( 3 ) he…" at bounding box center [781, 191] width 200 height 345
type textarea "h"
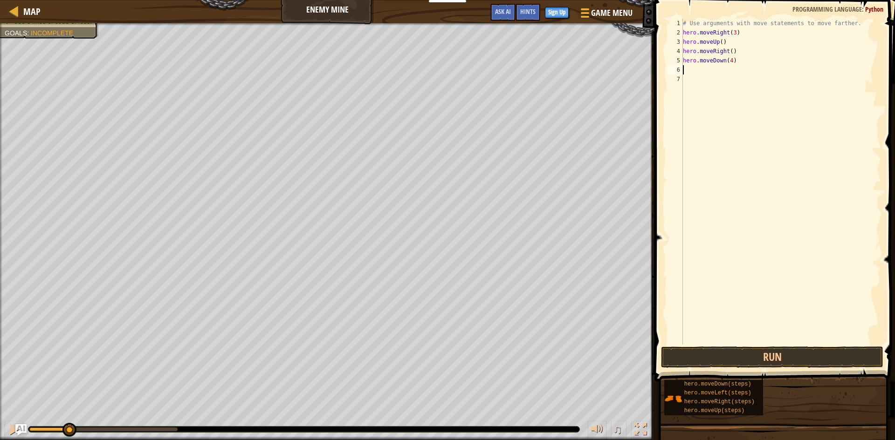
type textarea "h"
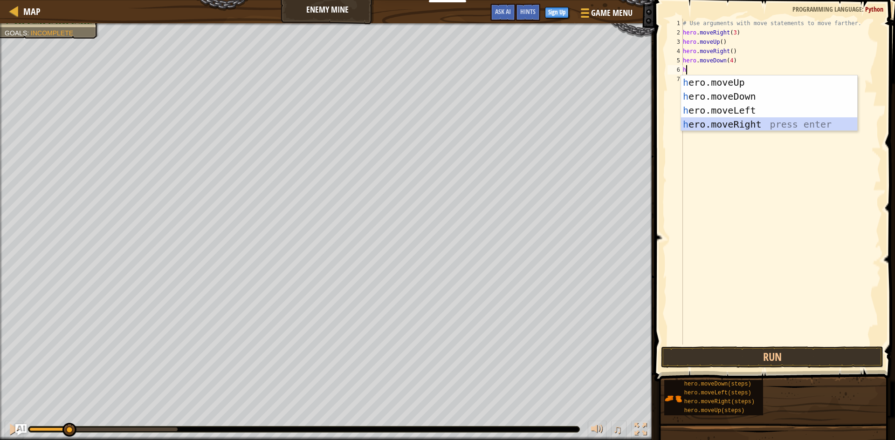
drag, startPoint x: 713, startPoint y: 127, endPoint x: 699, endPoint y: 150, distance: 26.8
click at [706, 128] on div "h ero.moveUp press enter h ero.moveDown press enter h ero.moveLeft press enter …" at bounding box center [769, 117] width 176 height 84
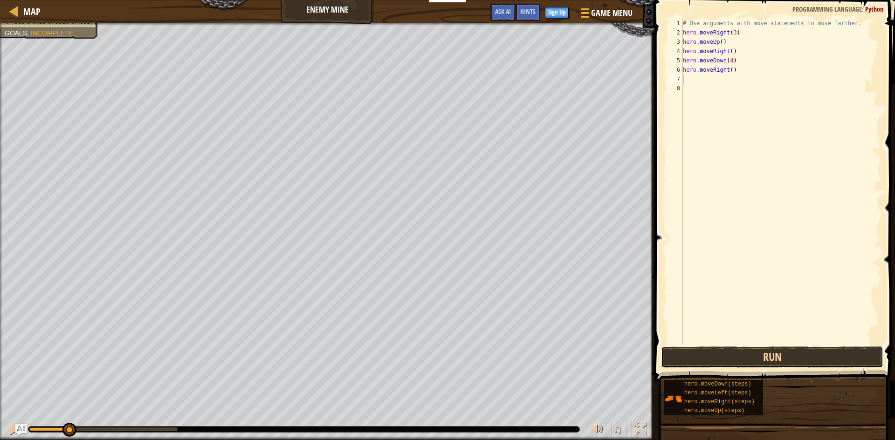
drag, startPoint x: 728, startPoint y: 363, endPoint x: 735, endPoint y: 358, distance: 8.0
click at [732, 361] on button "Run" at bounding box center [772, 357] width 222 height 21
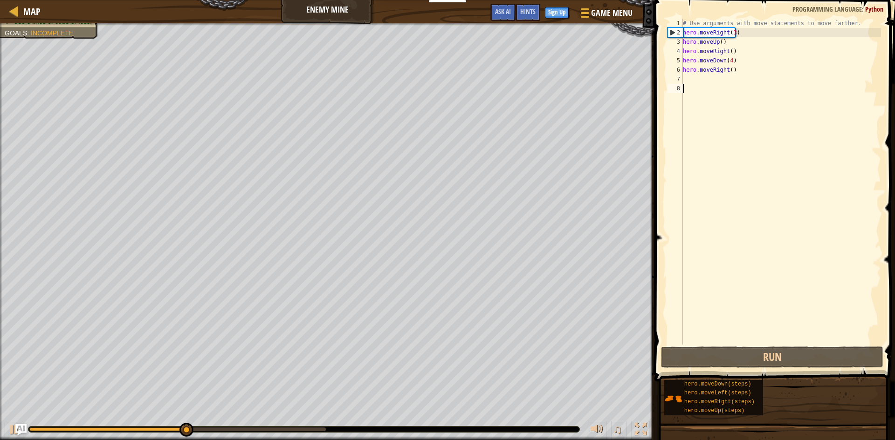
drag, startPoint x: 716, startPoint y: 171, endPoint x: 653, endPoint y: 211, distance: 74.5
click at [654, 210] on div "1 2 3 4 5 6 7 8 # Use arguments with move statements to move farther. hero . mo…" at bounding box center [772, 209] width 243 height 409
